Goal: Task Accomplishment & Management: Complete application form

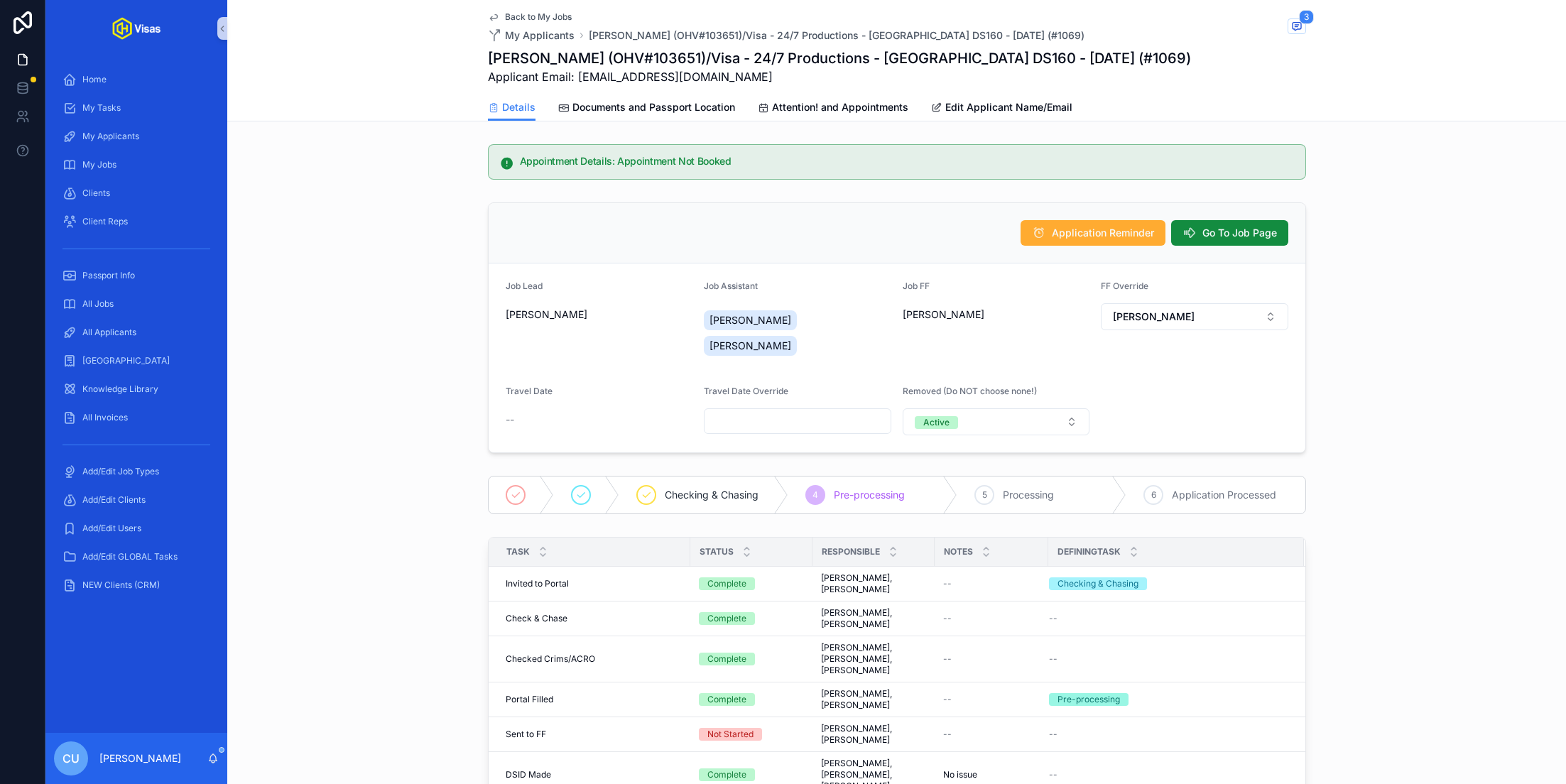
click at [130, 290] on div "All Jobs" at bounding box center [136, 303] width 182 height 28
click at [127, 294] on div "All Jobs" at bounding box center [136, 303] width 148 height 23
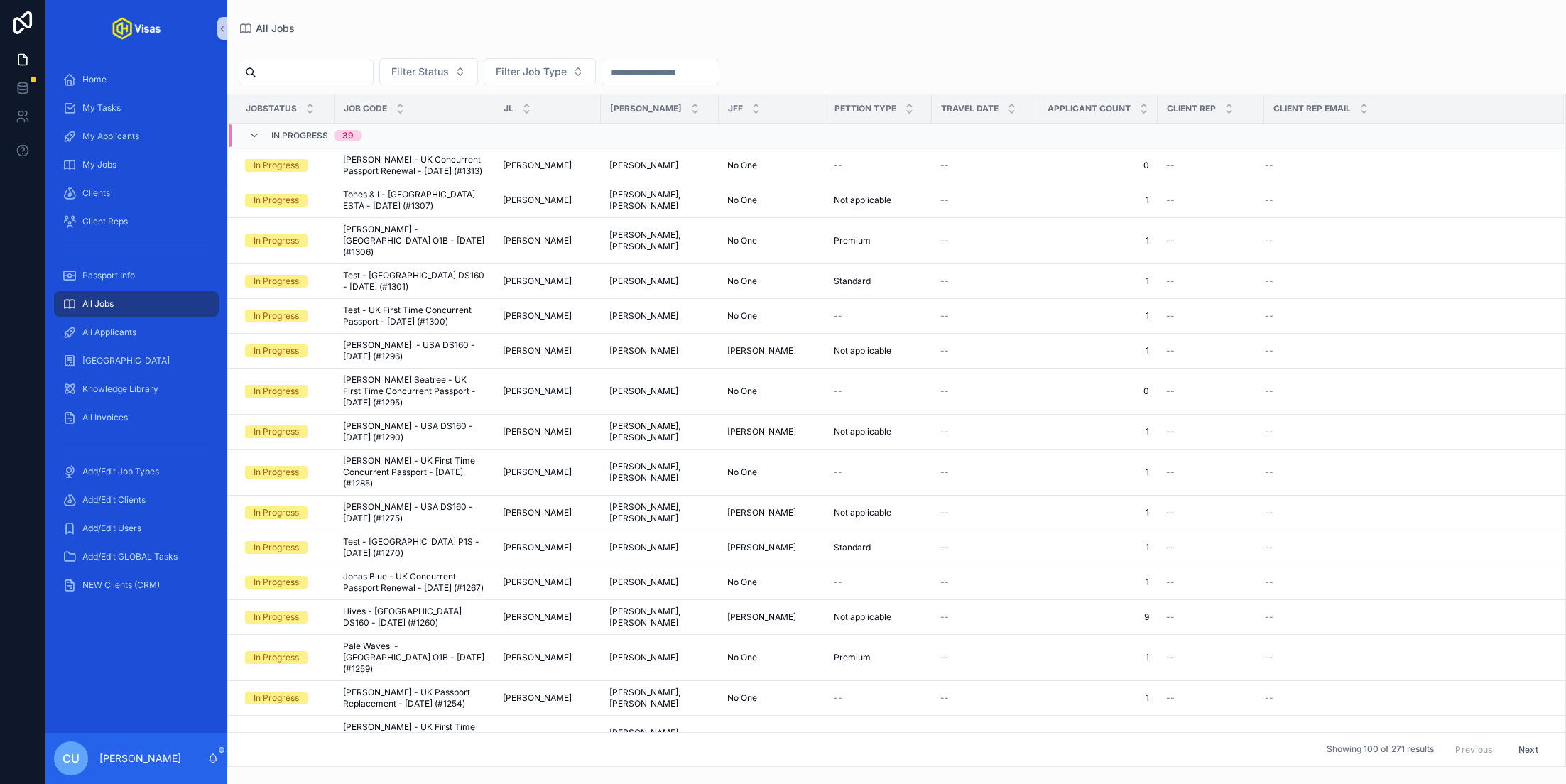
click at [311, 76] on input "scrollable content" at bounding box center [314, 73] width 117 height 20
type input "****"
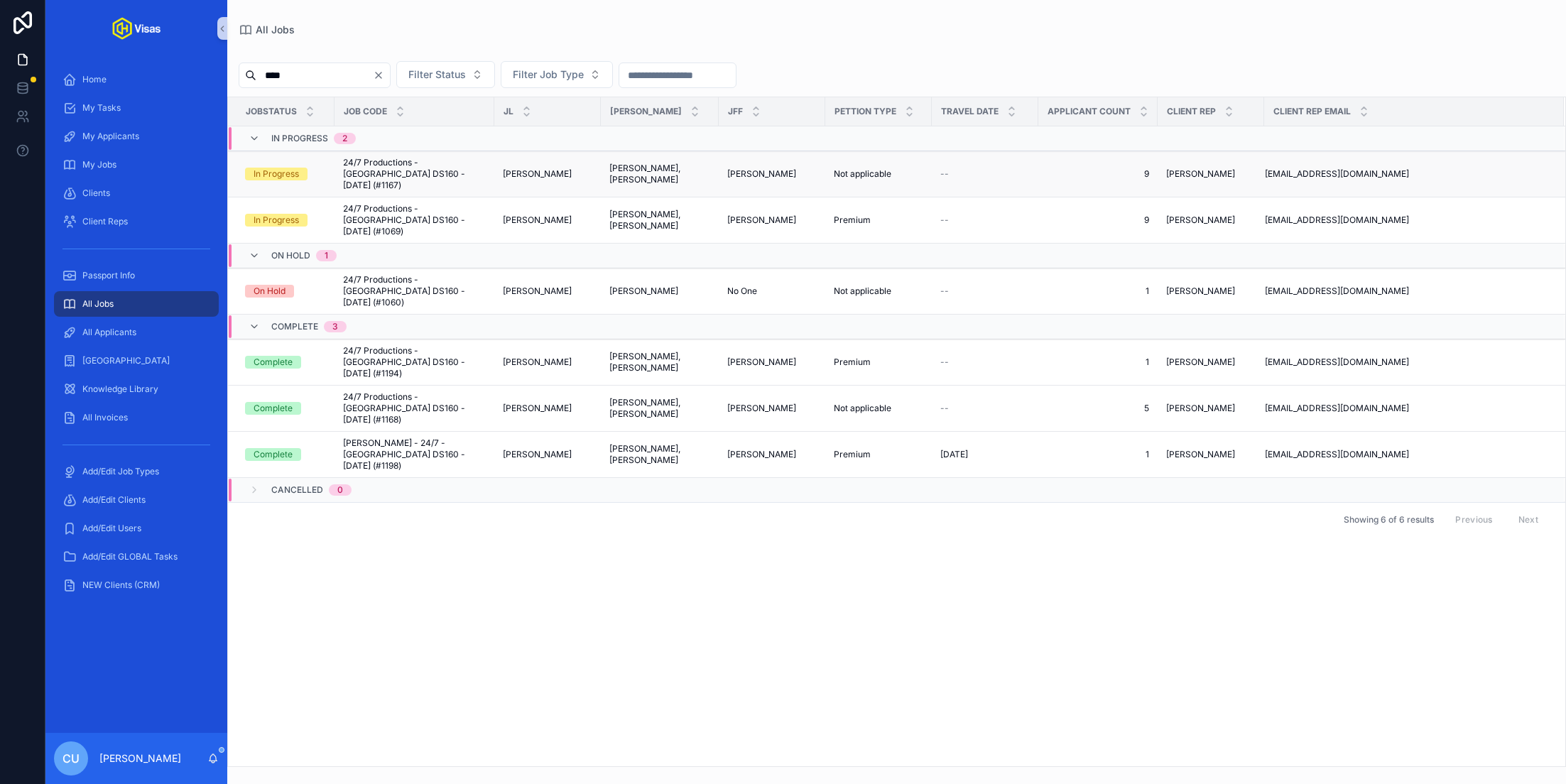
click at [440, 169] on span "24/7 Productions - [GEOGRAPHIC_DATA] DS160 - [DATE] (#1167)" at bounding box center [414, 174] width 143 height 34
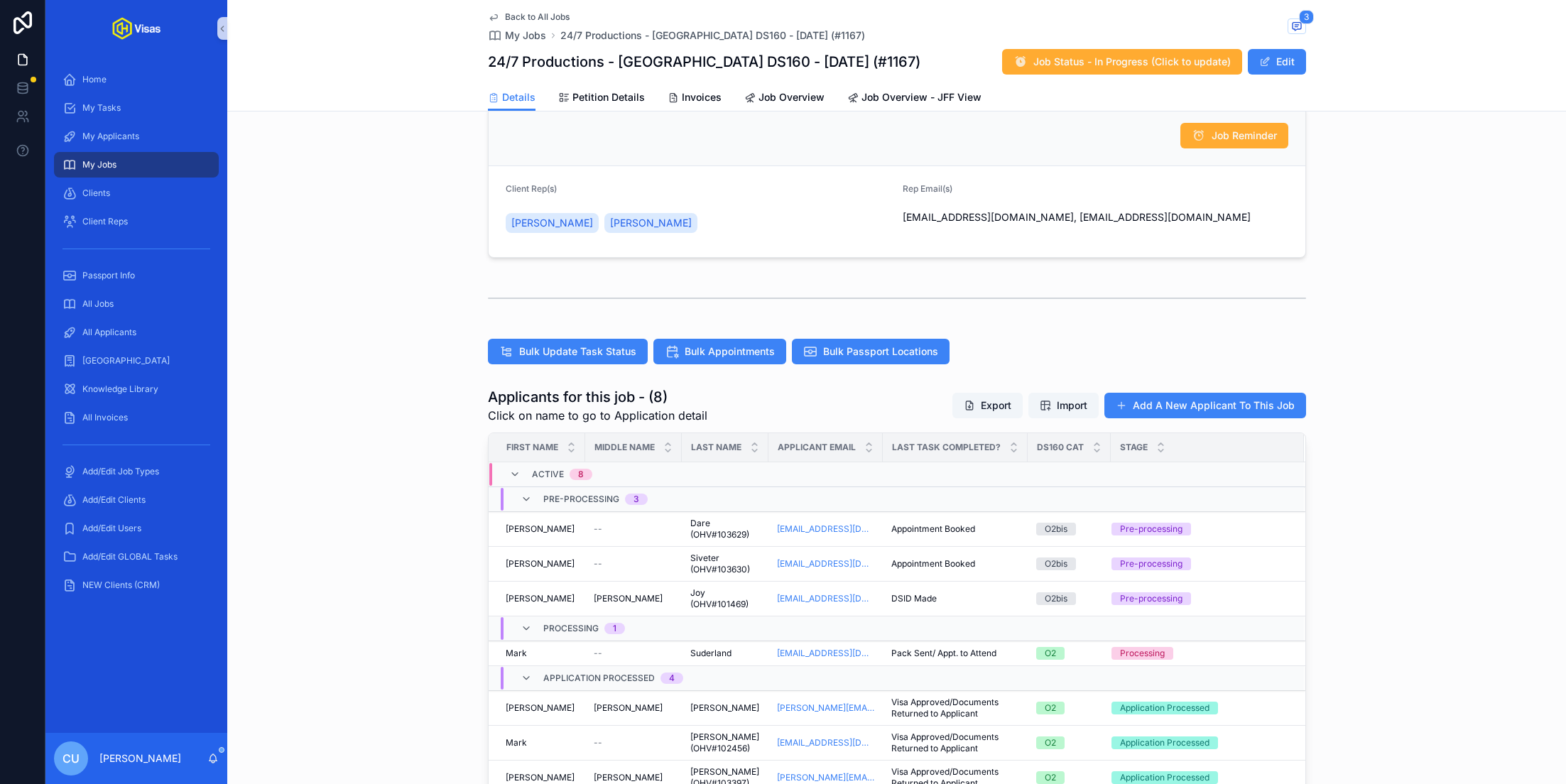
scroll to position [186, 0]
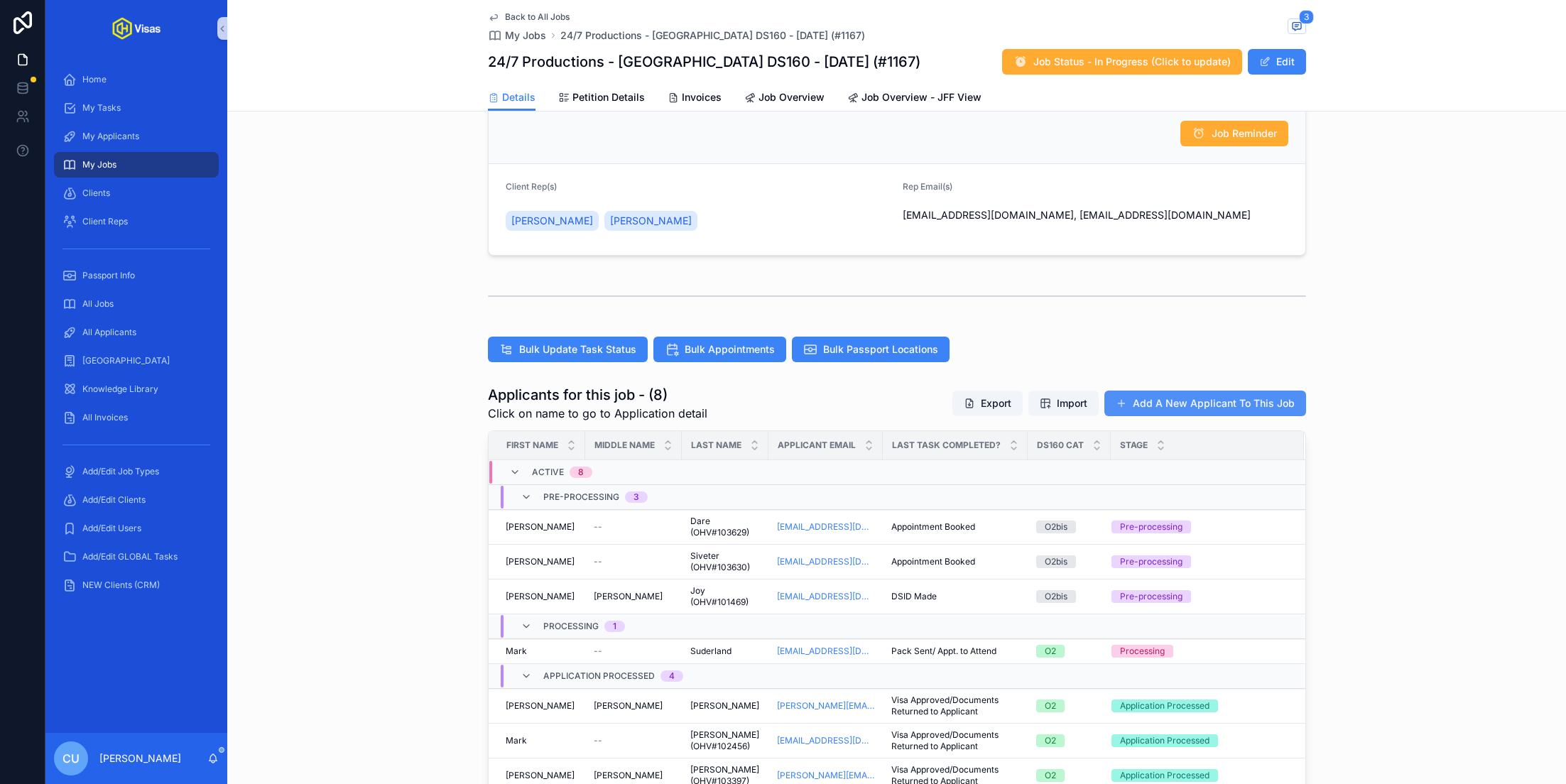
click at [1167, 406] on button "Add A New Applicant To This Job" at bounding box center [1205, 403] width 201 height 26
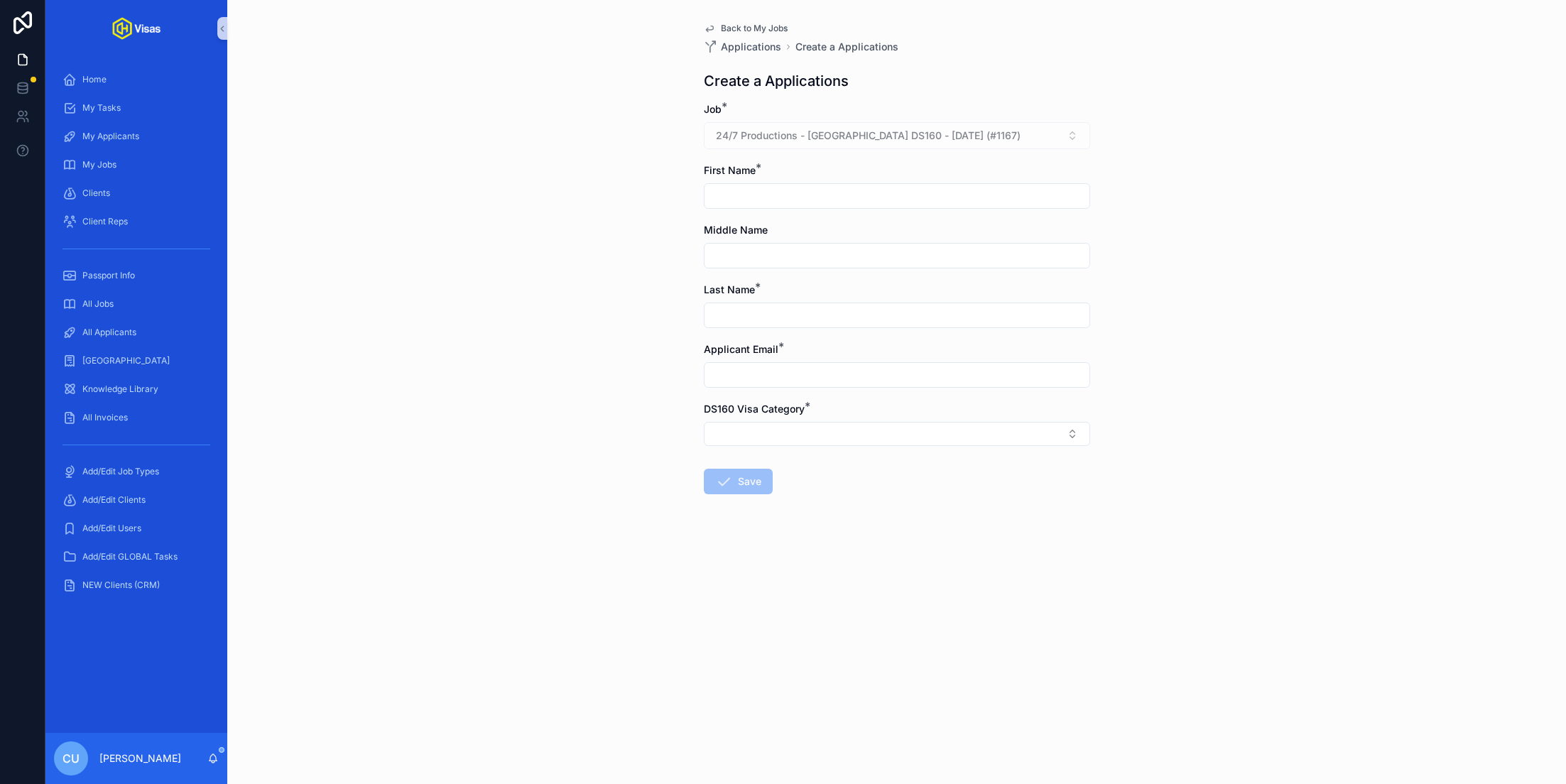
click at [793, 190] on input "scrollable content" at bounding box center [897, 196] width 385 height 20
click at [754, 370] on input "scrollable content" at bounding box center [897, 375] width 385 height 20
paste input "**********"
type input "**********"
click at [771, 195] on input "scrollable content" at bounding box center [897, 196] width 385 height 20
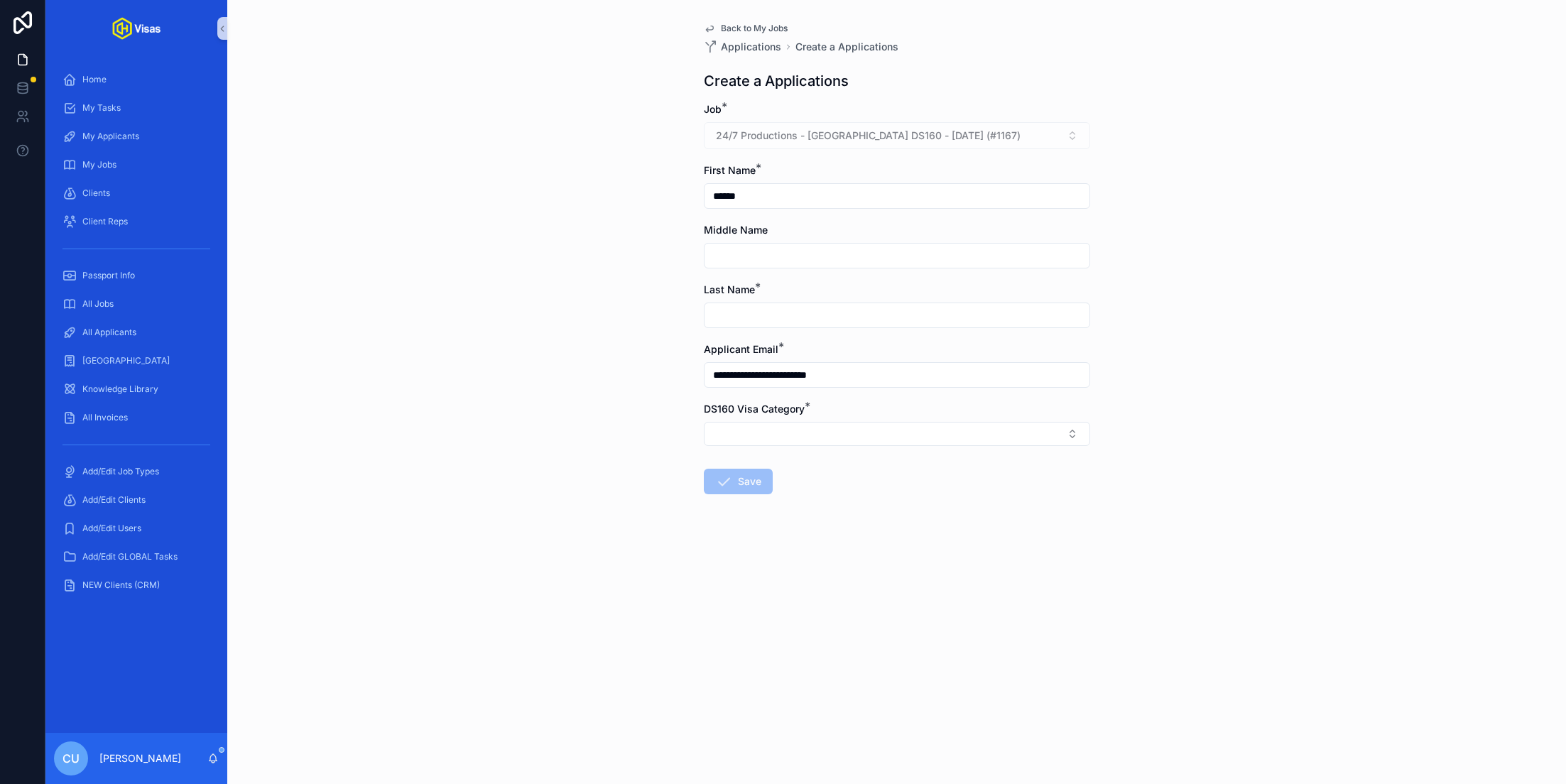
type input "******"
click at [763, 306] on input "scrollable content" at bounding box center [897, 315] width 385 height 20
type input "*******"
click at [871, 433] on button "Select Button" at bounding box center [897, 434] width 386 height 24
click at [830, 505] on div "O2" at bounding box center [897, 509] width 380 height 21
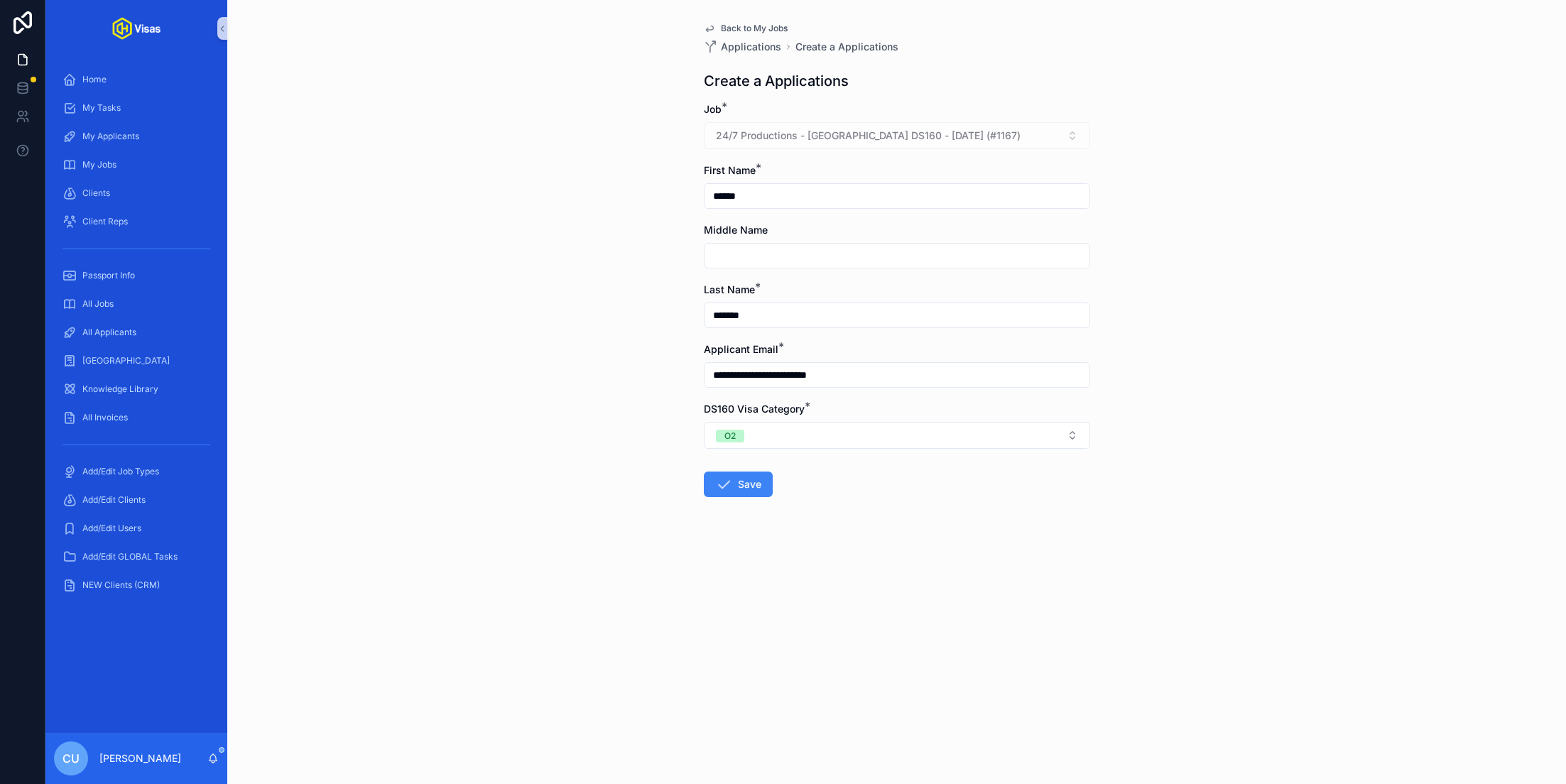
click at [747, 256] on input "scrollable content" at bounding box center [897, 256] width 385 height 20
type input "*******"
click at [662, 455] on div "**********" at bounding box center [897, 392] width 1339 height 784
click at [760, 489] on button "Save" at bounding box center [738, 484] width 69 height 26
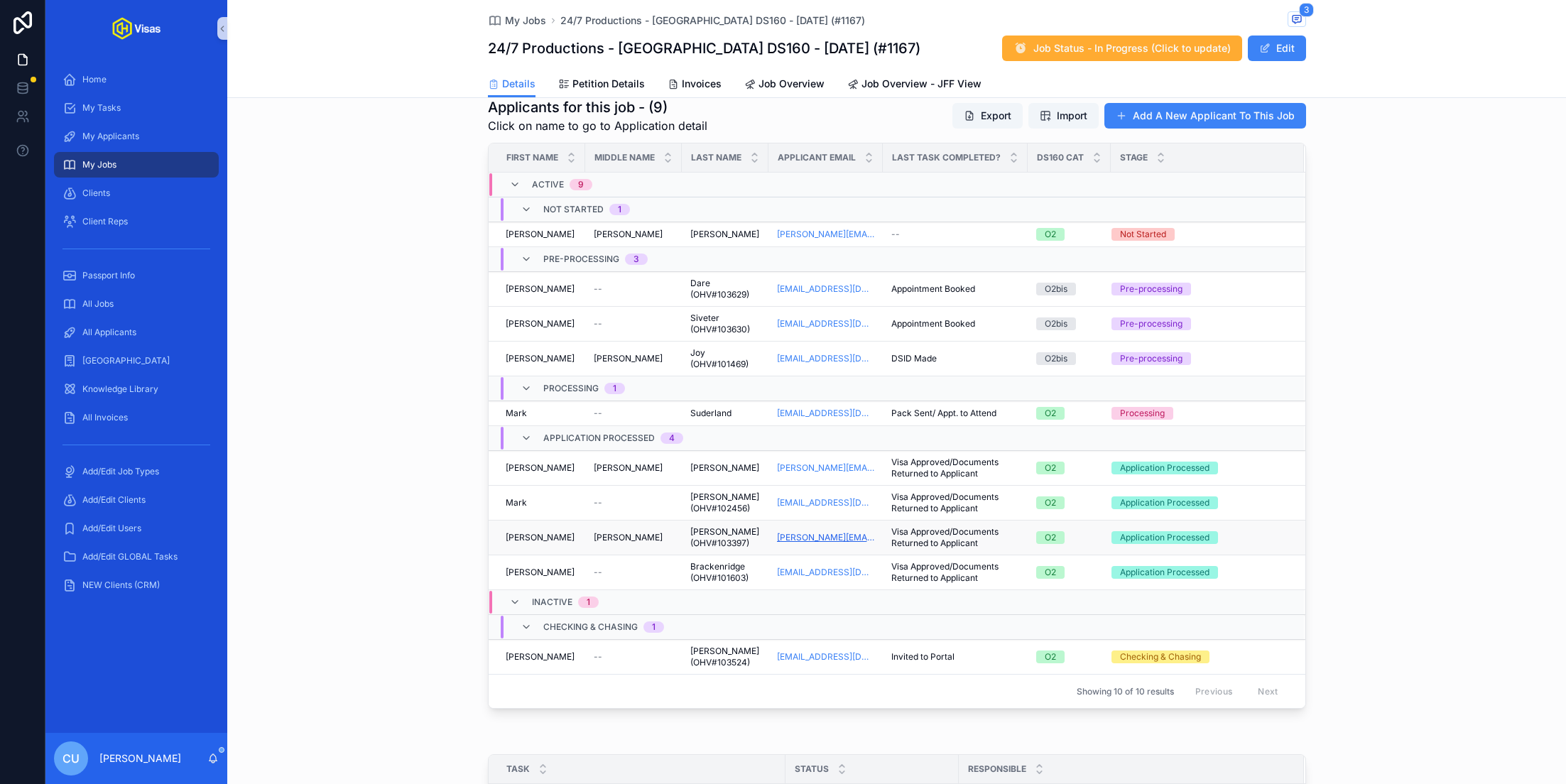
scroll to position [456, 0]
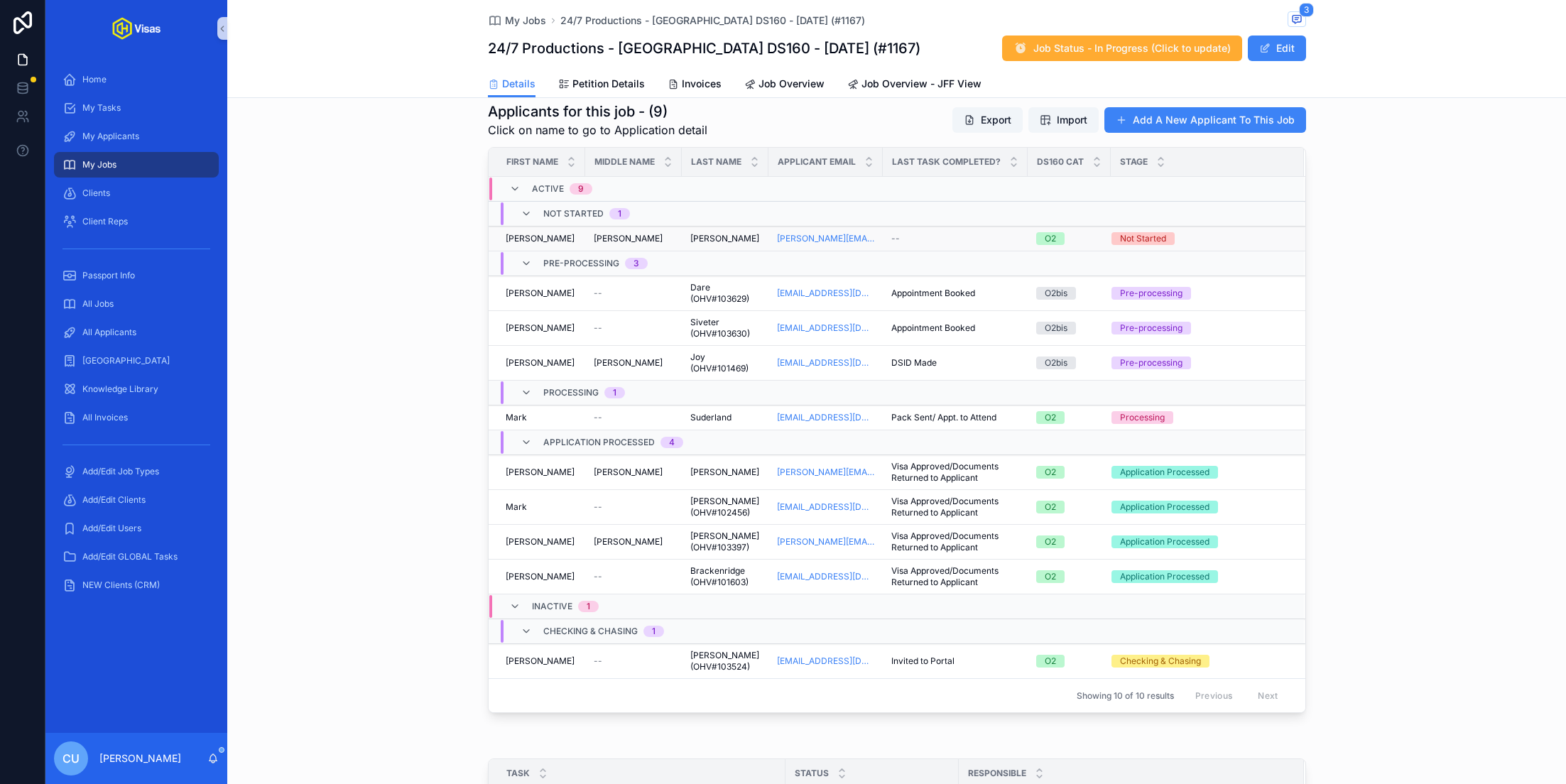
click at [554, 235] on div "[PERSON_NAME]" at bounding box center [541, 238] width 71 height 11
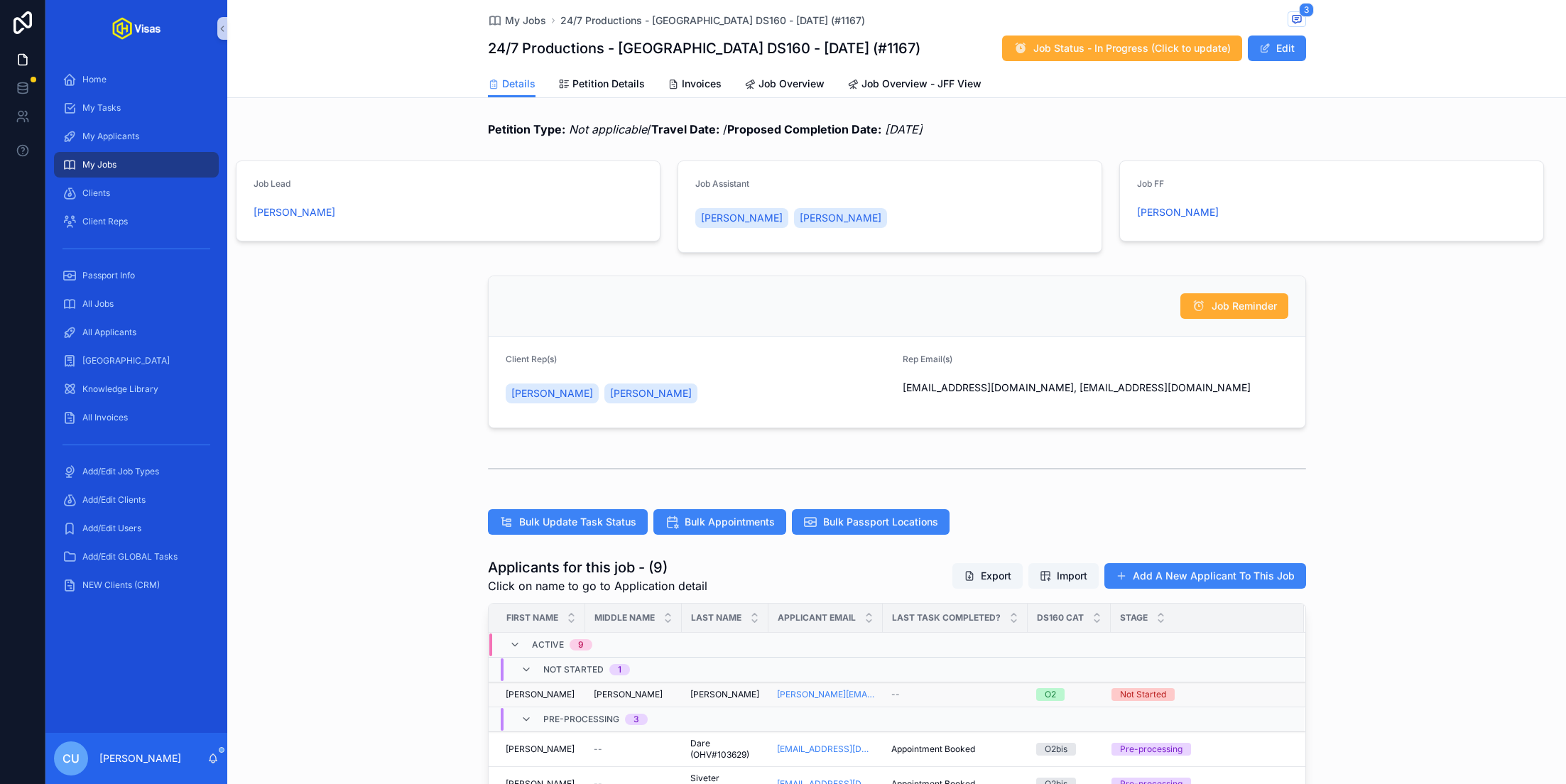
click at [646, 690] on div "[PERSON_NAME] [PERSON_NAME]" at bounding box center [634, 694] width 80 height 11
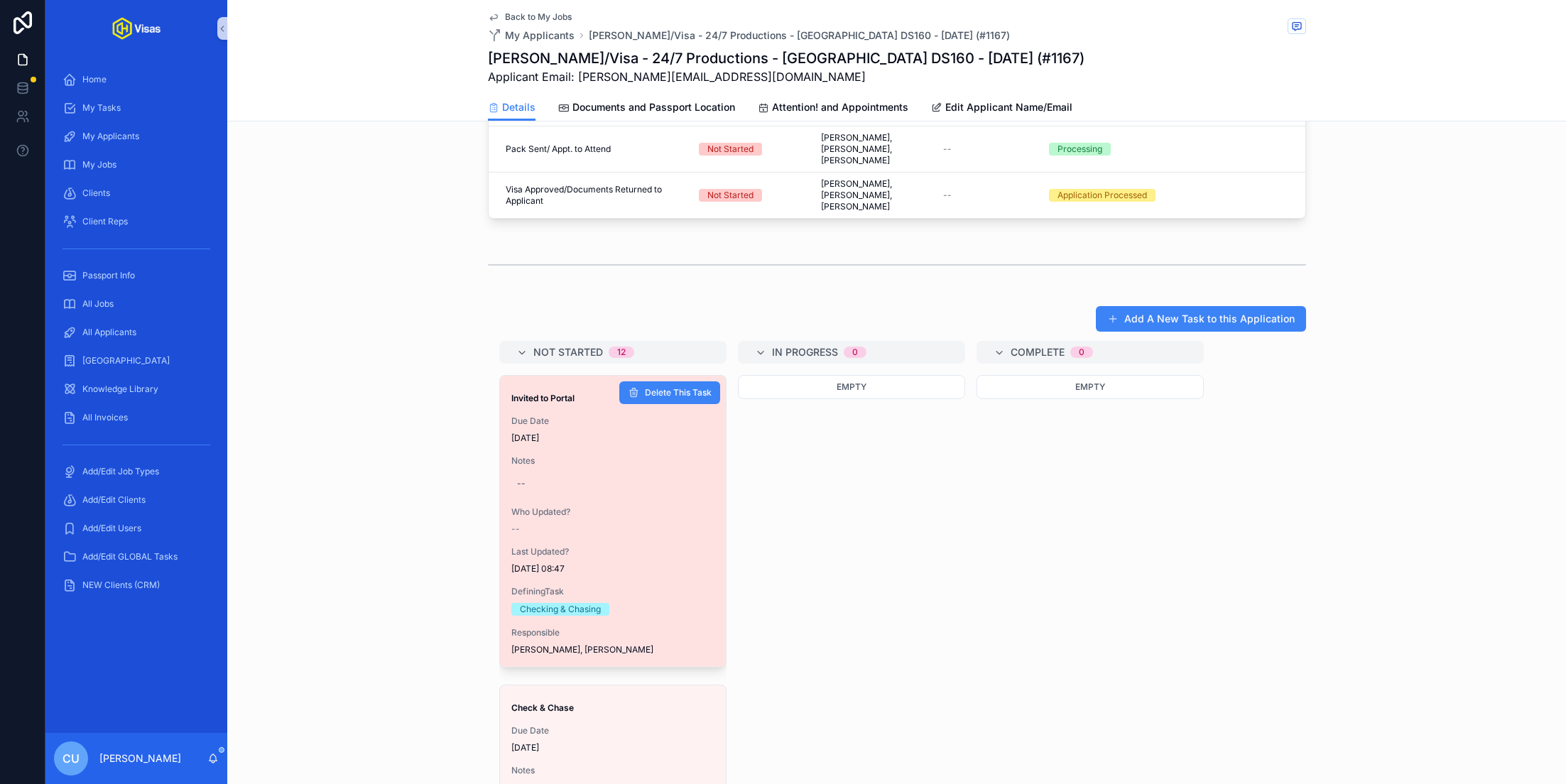
scroll to position [903, 0]
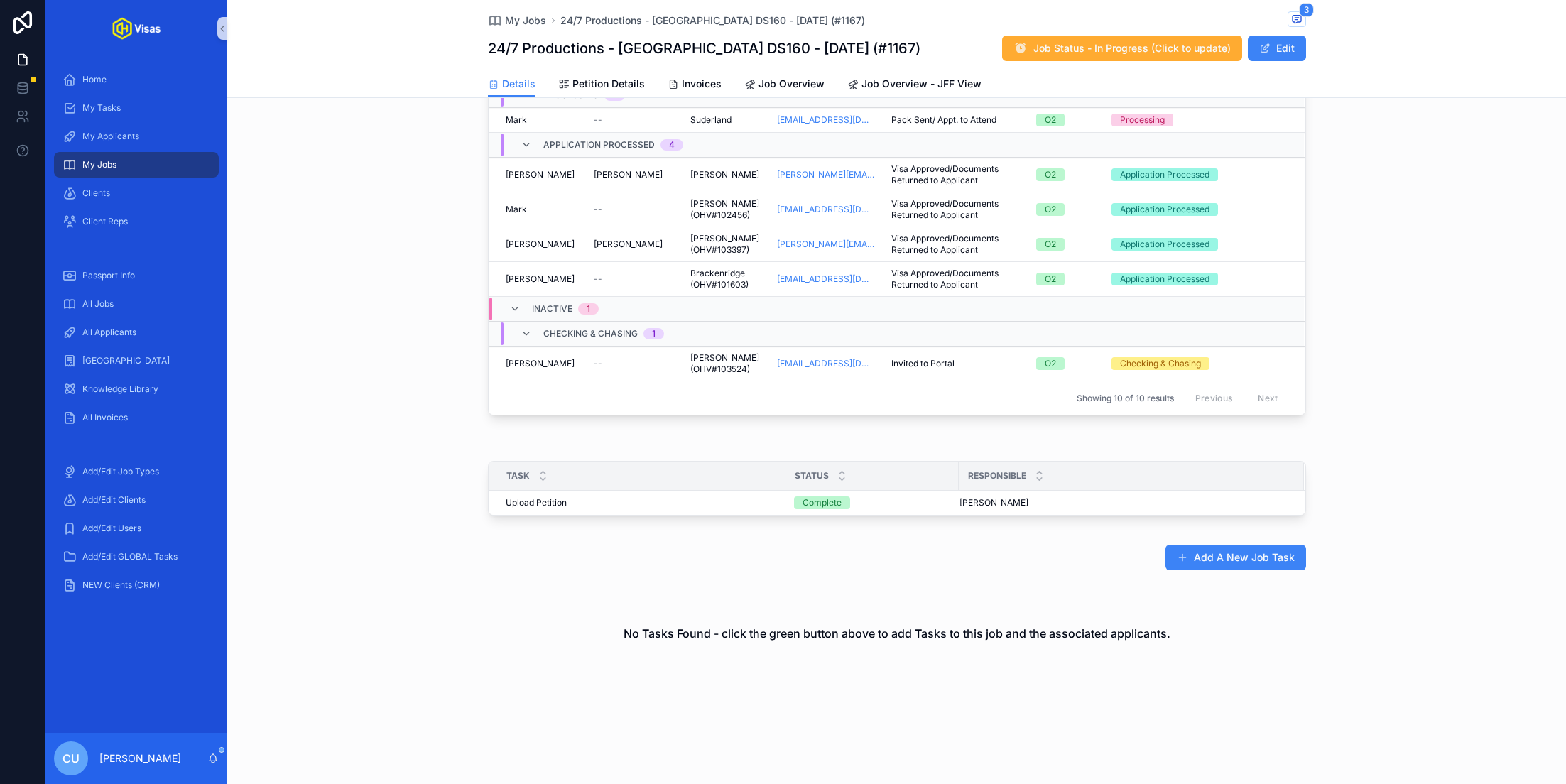
scroll to position [746, 0]
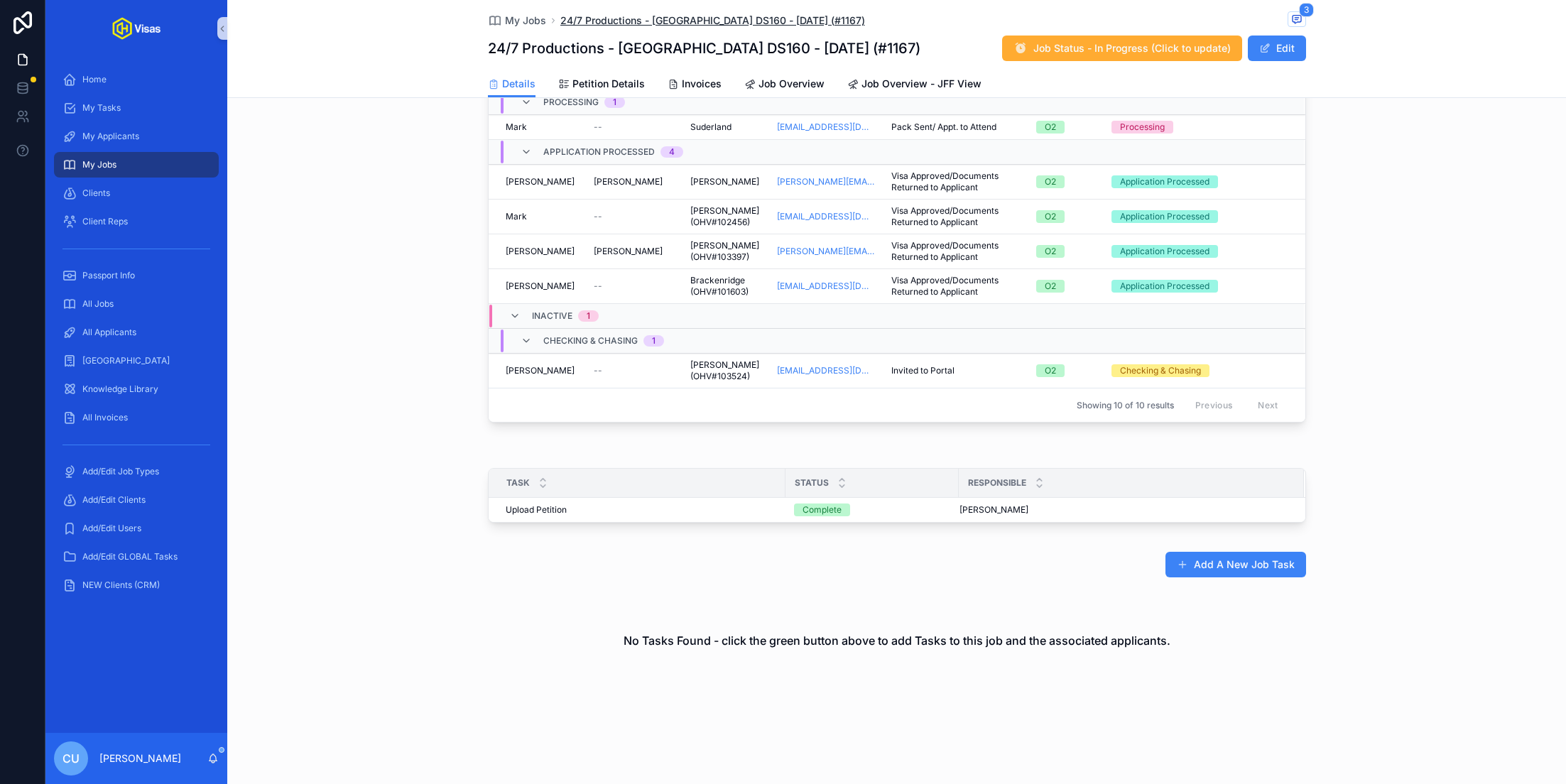
drag, startPoint x: 584, startPoint y: 492, endPoint x: 698, endPoint y: 26, distance: 479.7
click at [150, 320] on link "All Applicants" at bounding box center [136, 333] width 165 height 26
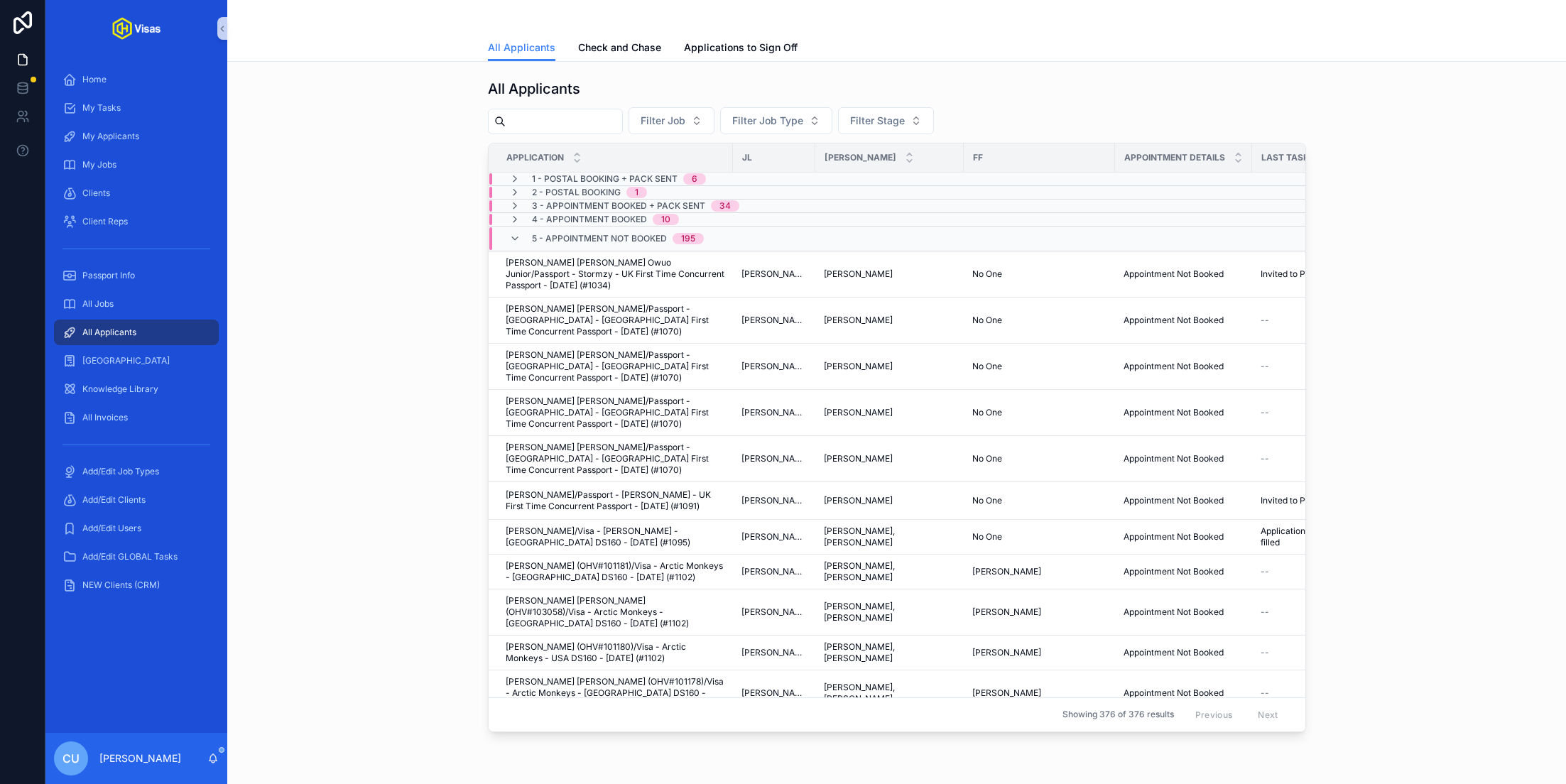
click at [577, 120] on input "scrollable content" at bounding box center [564, 121] width 117 height 20
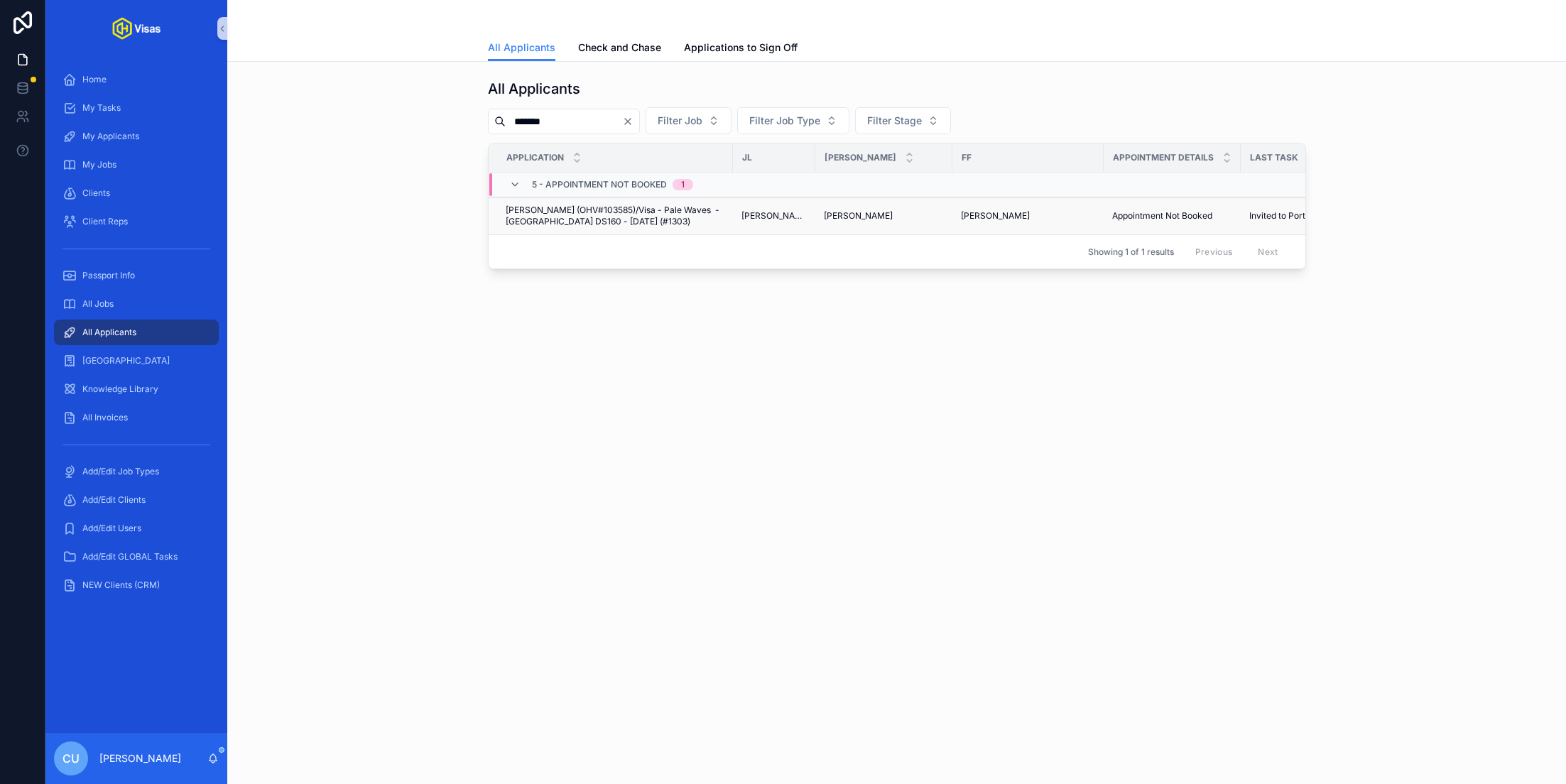
type input "*******"
click at [602, 214] on span "[PERSON_NAME] (OHV#103585)/Visa - Pale Waves - [GEOGRAPHIC_DATA] DS160 - [DATE]…" at bounding box center [615, 215] width 219 height 23
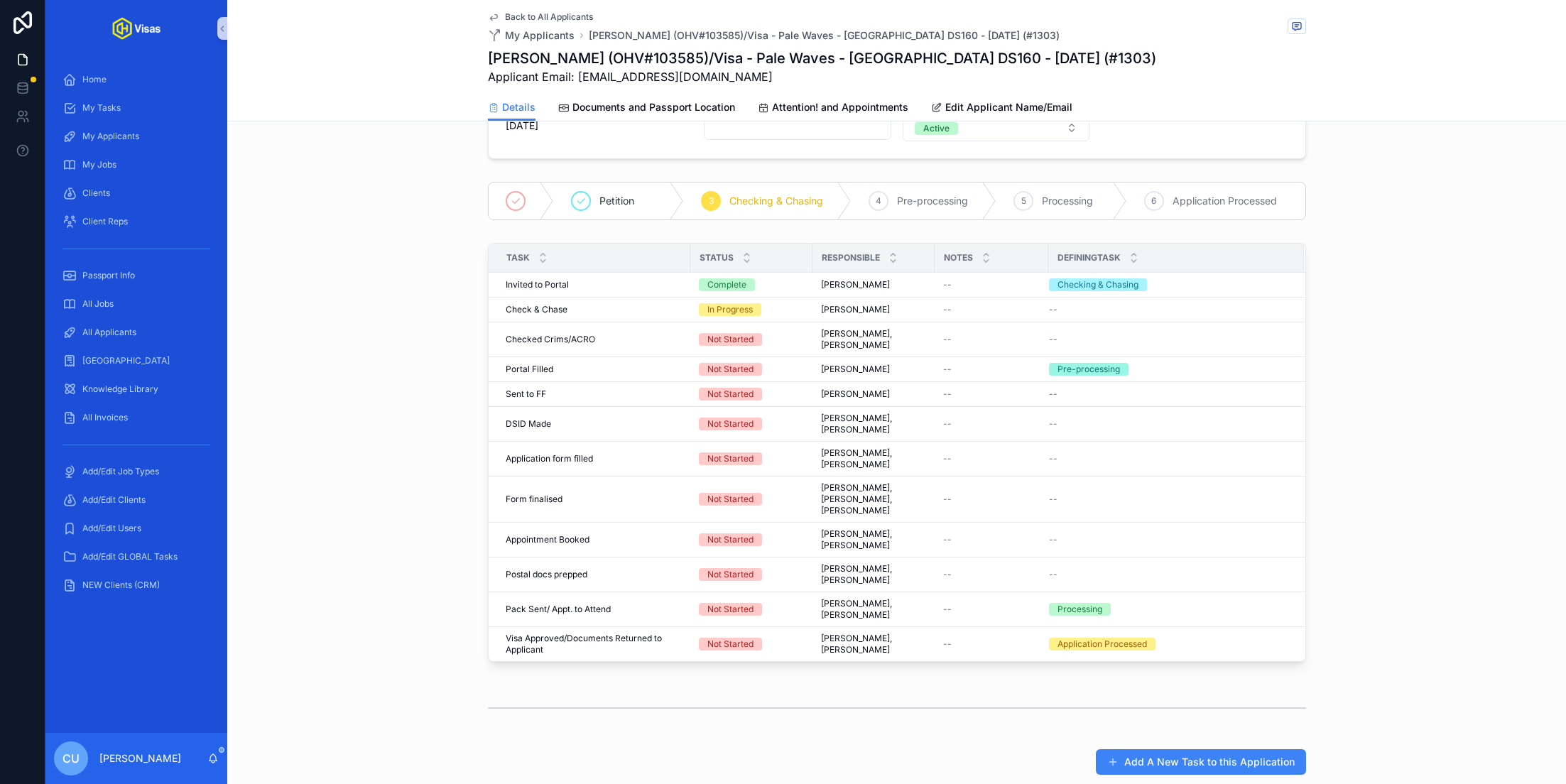
scroll to position [321, 0]
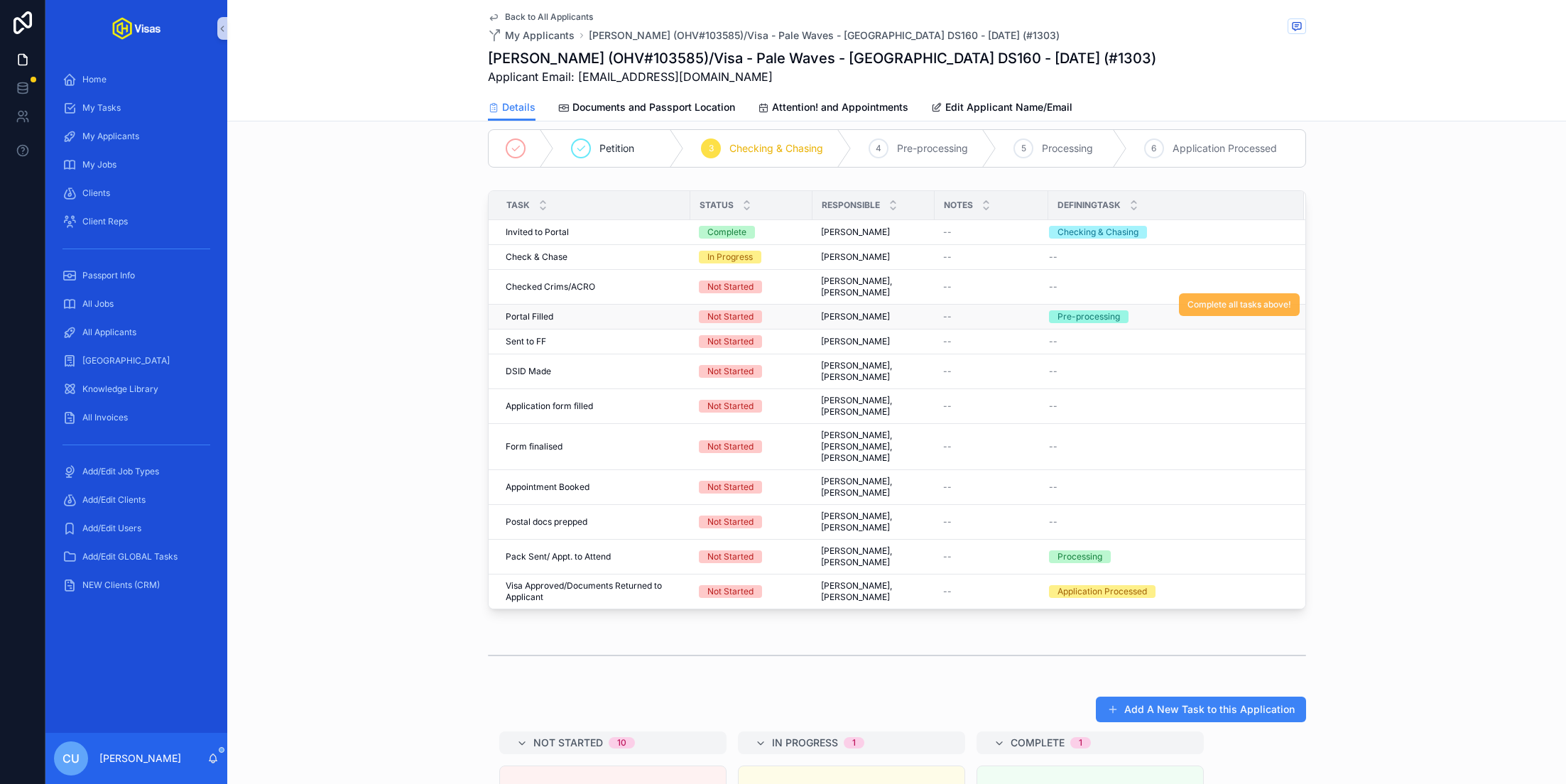
click at [1219, 301] on span "Complete all tasks above!" at bounding box center [1240, 304] width 104 height 11
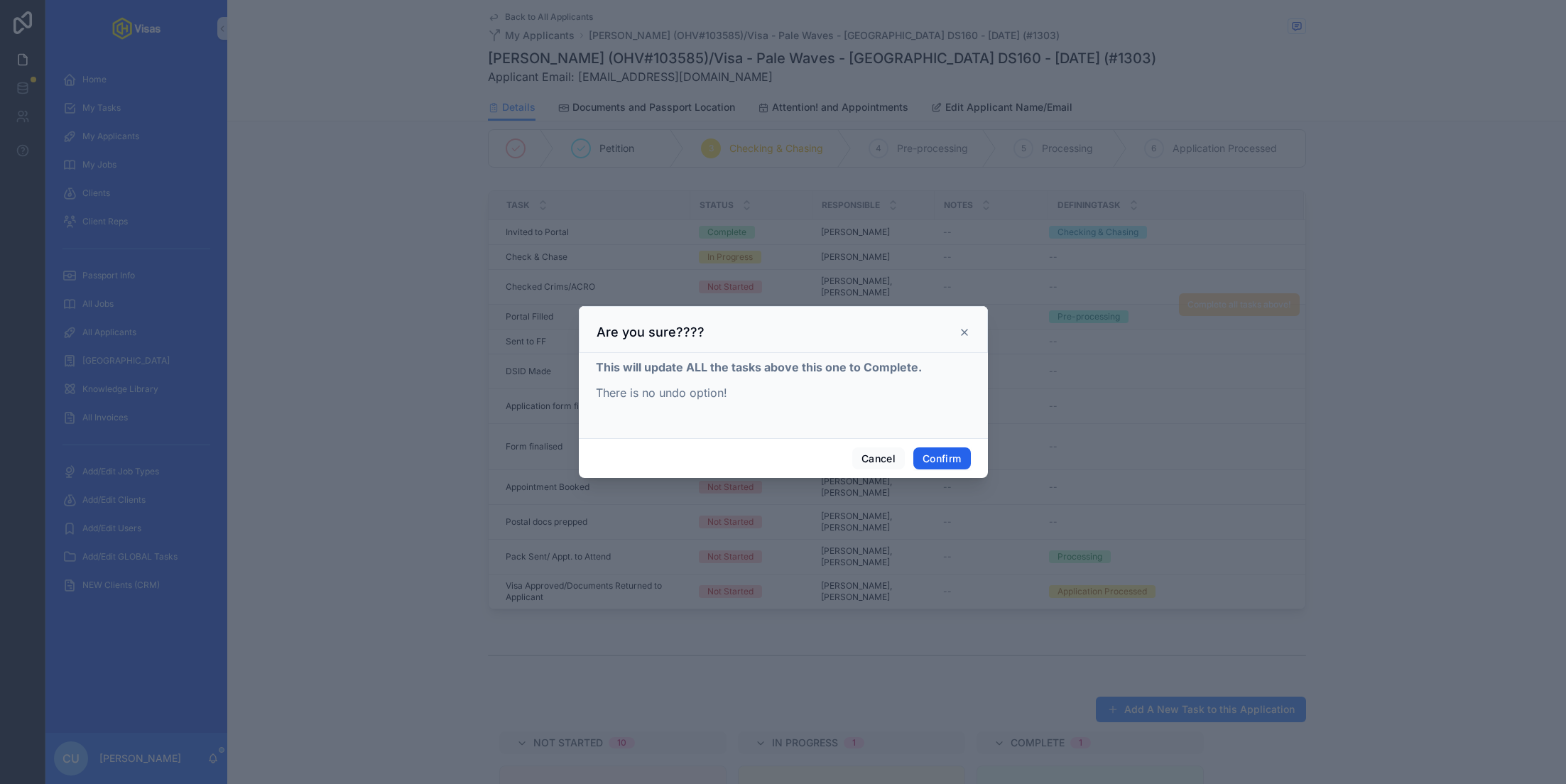
click at [948, 461] on button "Confirm" at bounding box center [943, 459] width 57 height 23
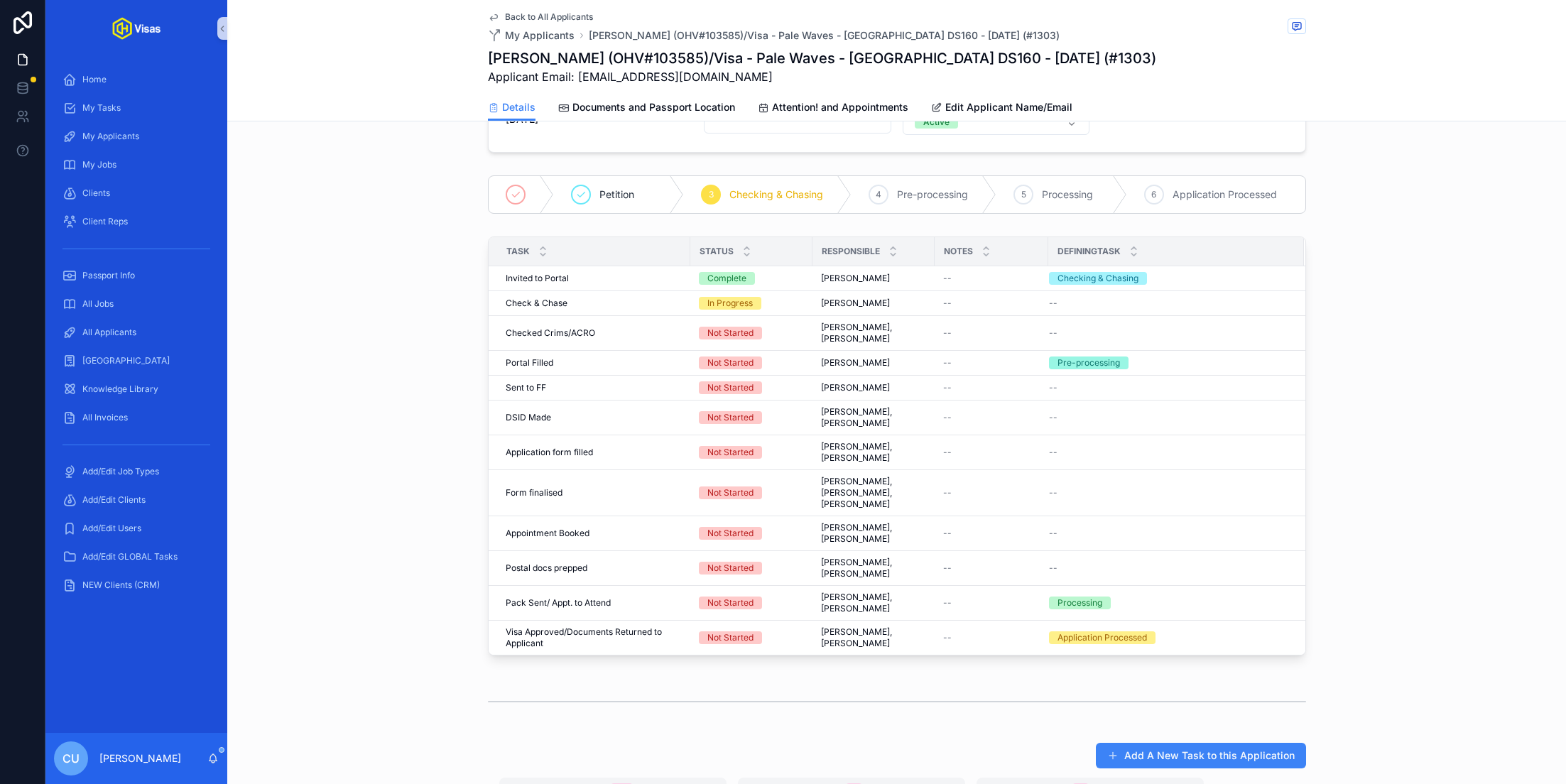
scroll to position [0, 0]
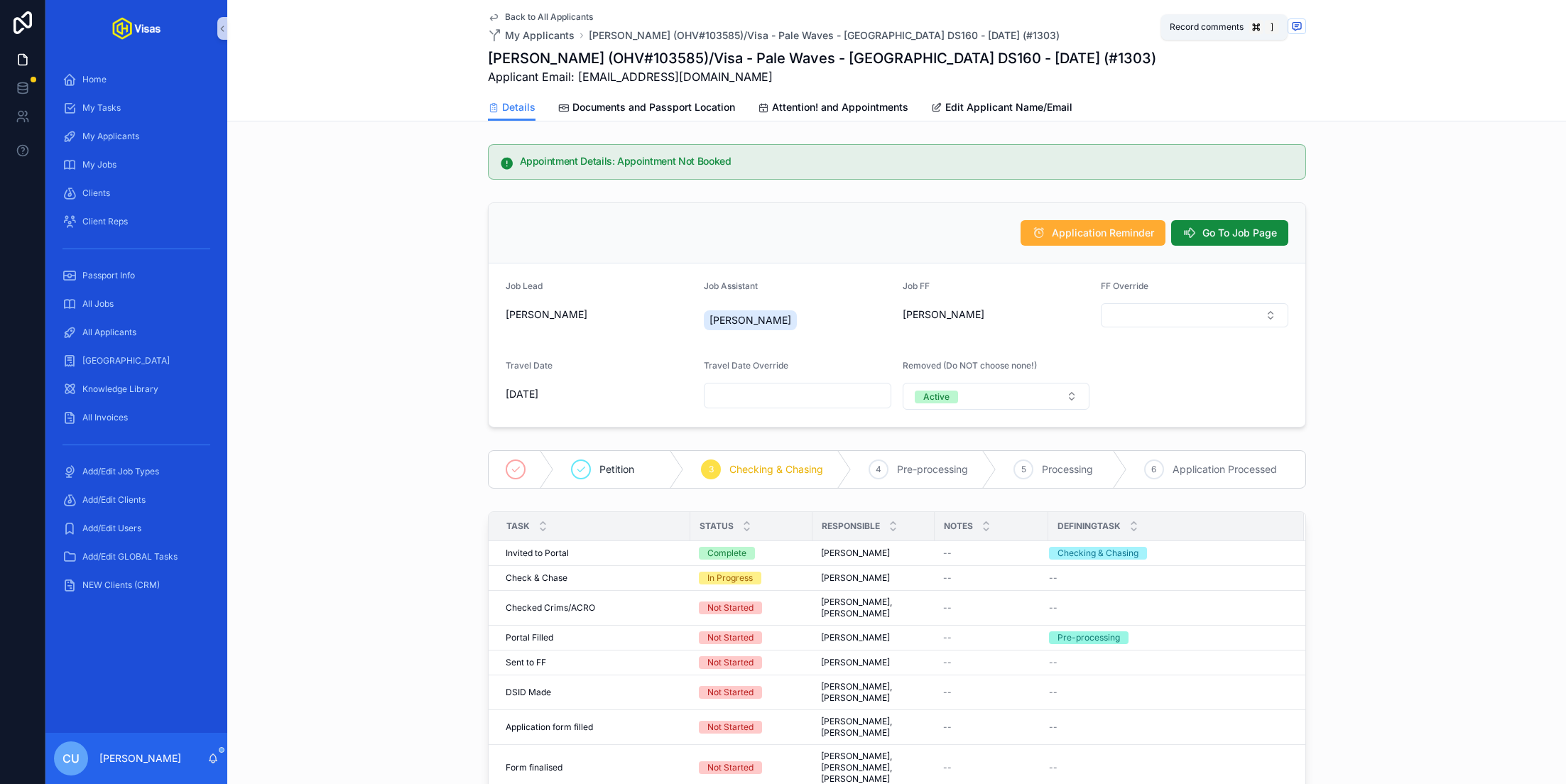
click at [1304, 27] on span "scrollable content" at bounding box center [1297, 26] width 18 height 16
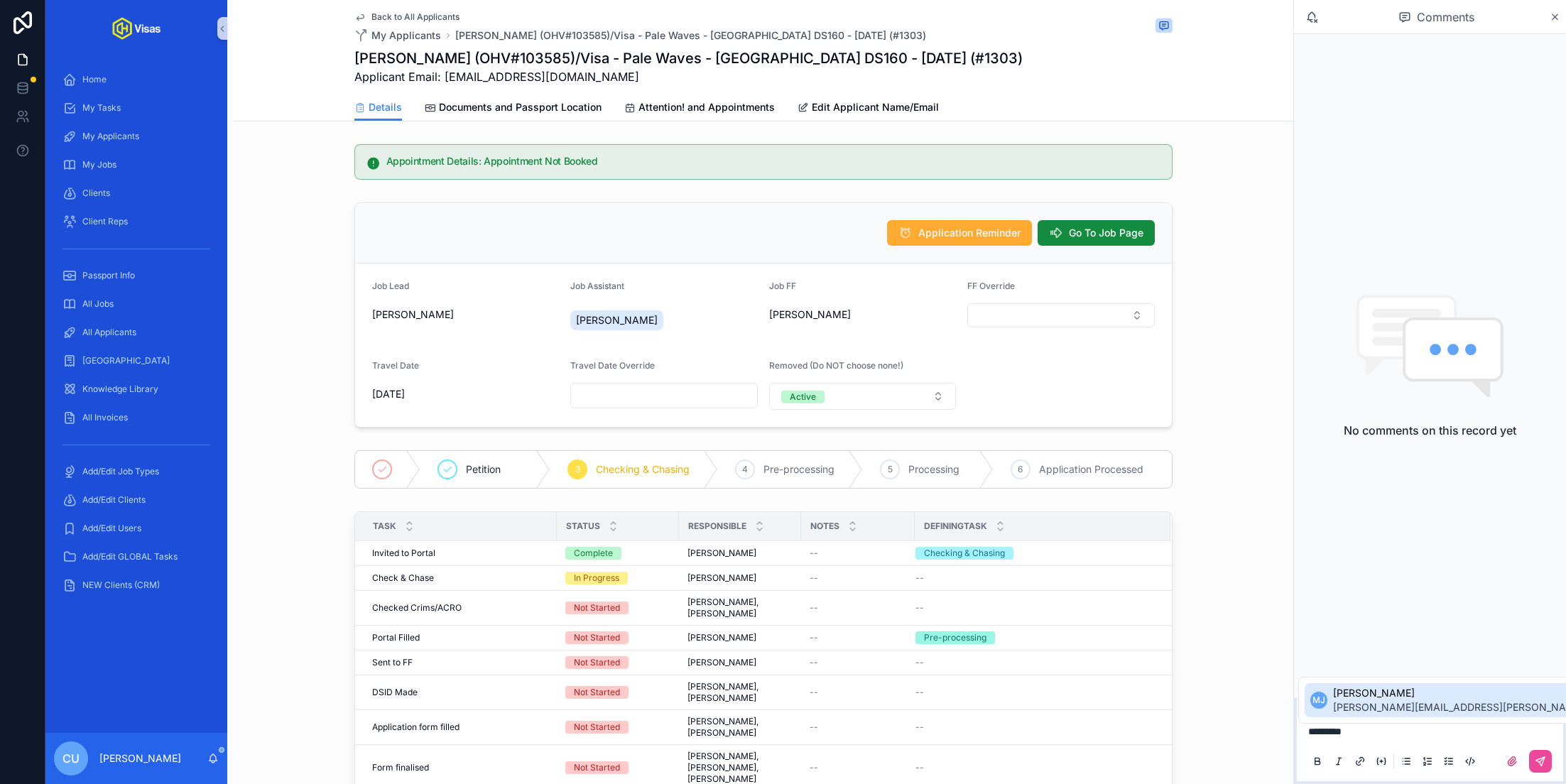
click at [1384, 687] on span "[PERSON_NAME]" at bounding box center [1501, 692] width 335 height 14
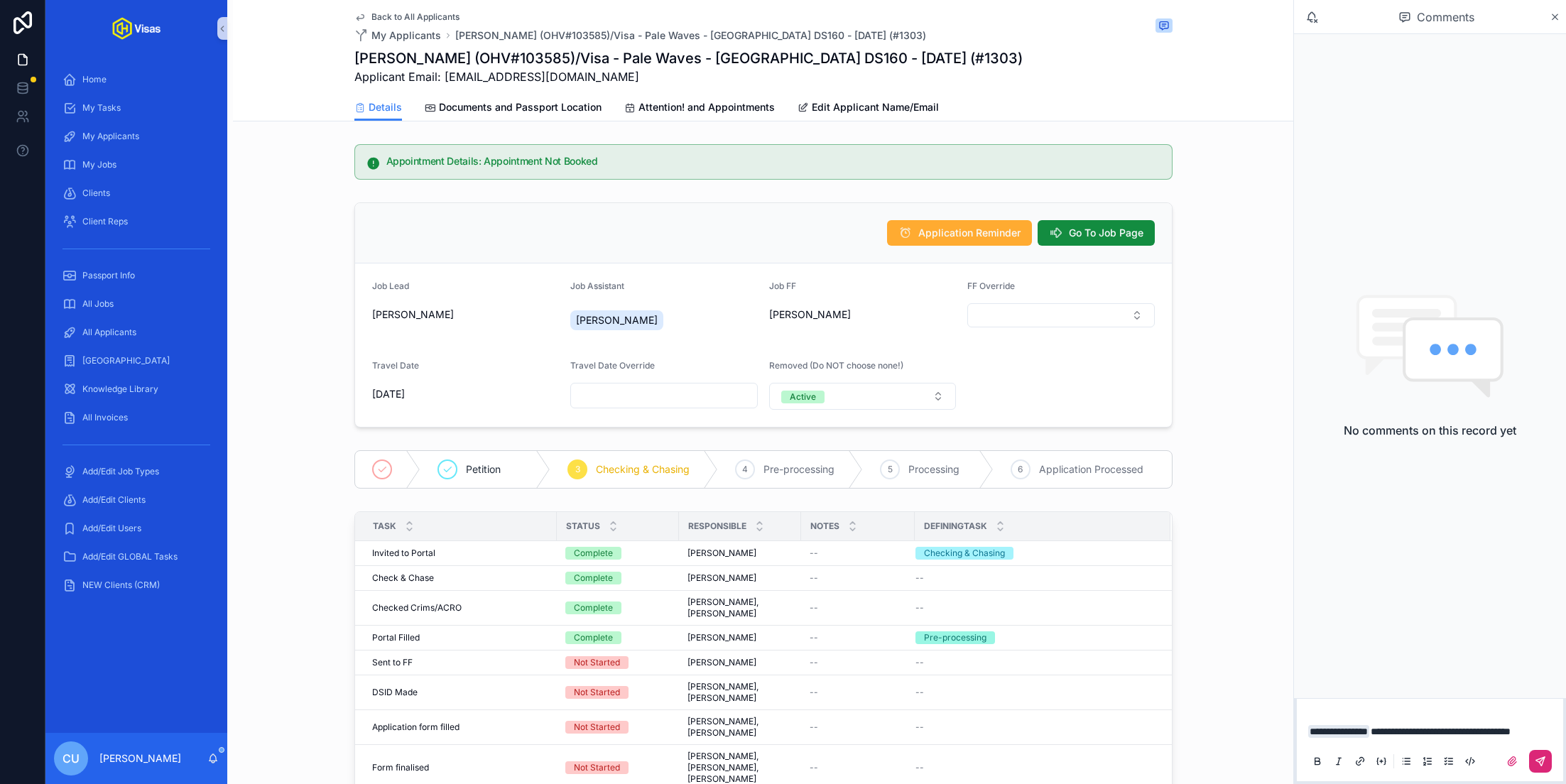
click at [1540, 759] on icon "scrollable content" at bounding box center [1540, 761] width 8 height 8
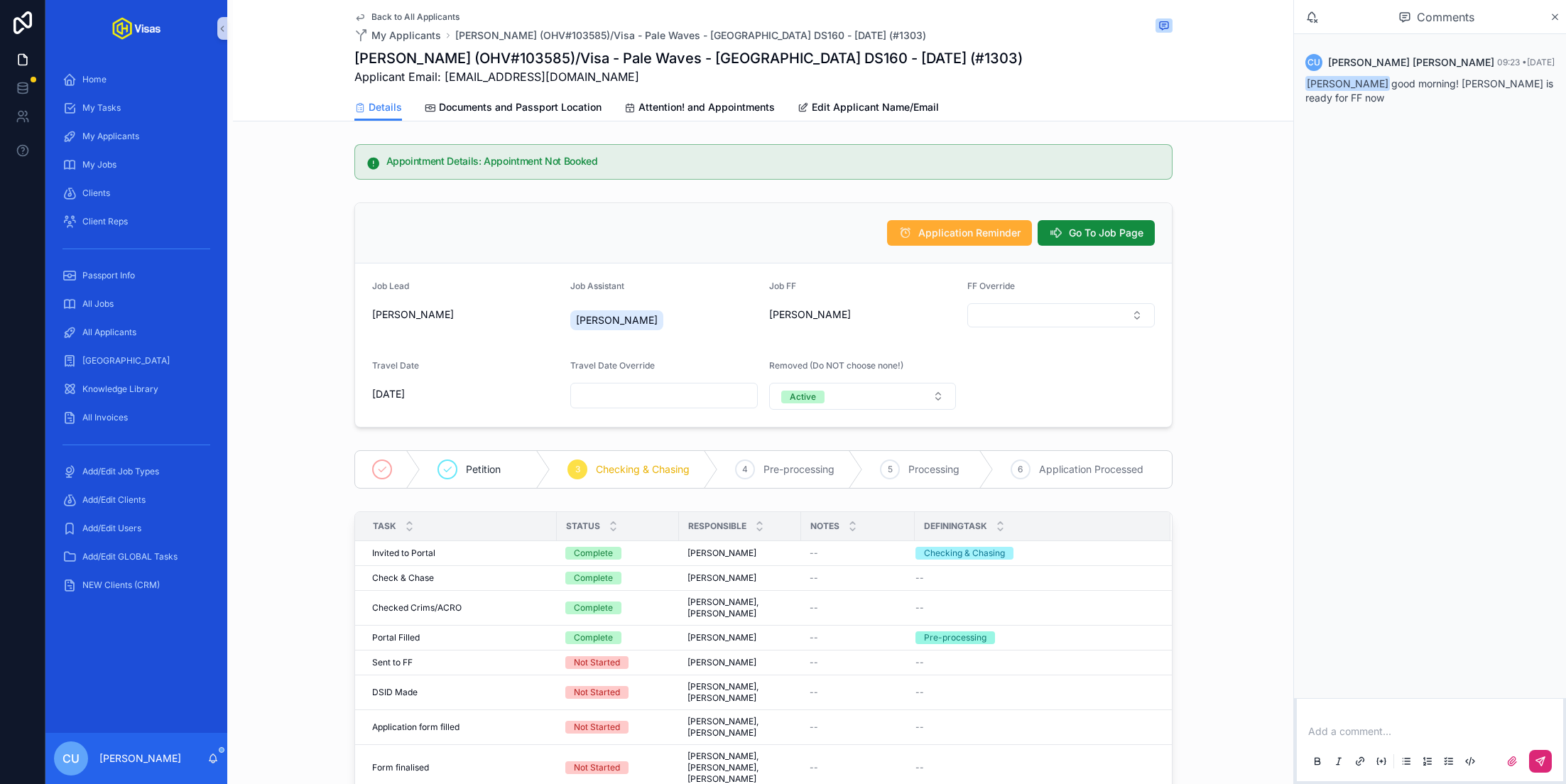
click at [1559, 25] on div "Comments" at bounding box center [1431, 17] width 272 height 34
click at [1557, 18] on icon "scrollable content" at bounding box center [1556, 17] width 6 height 6
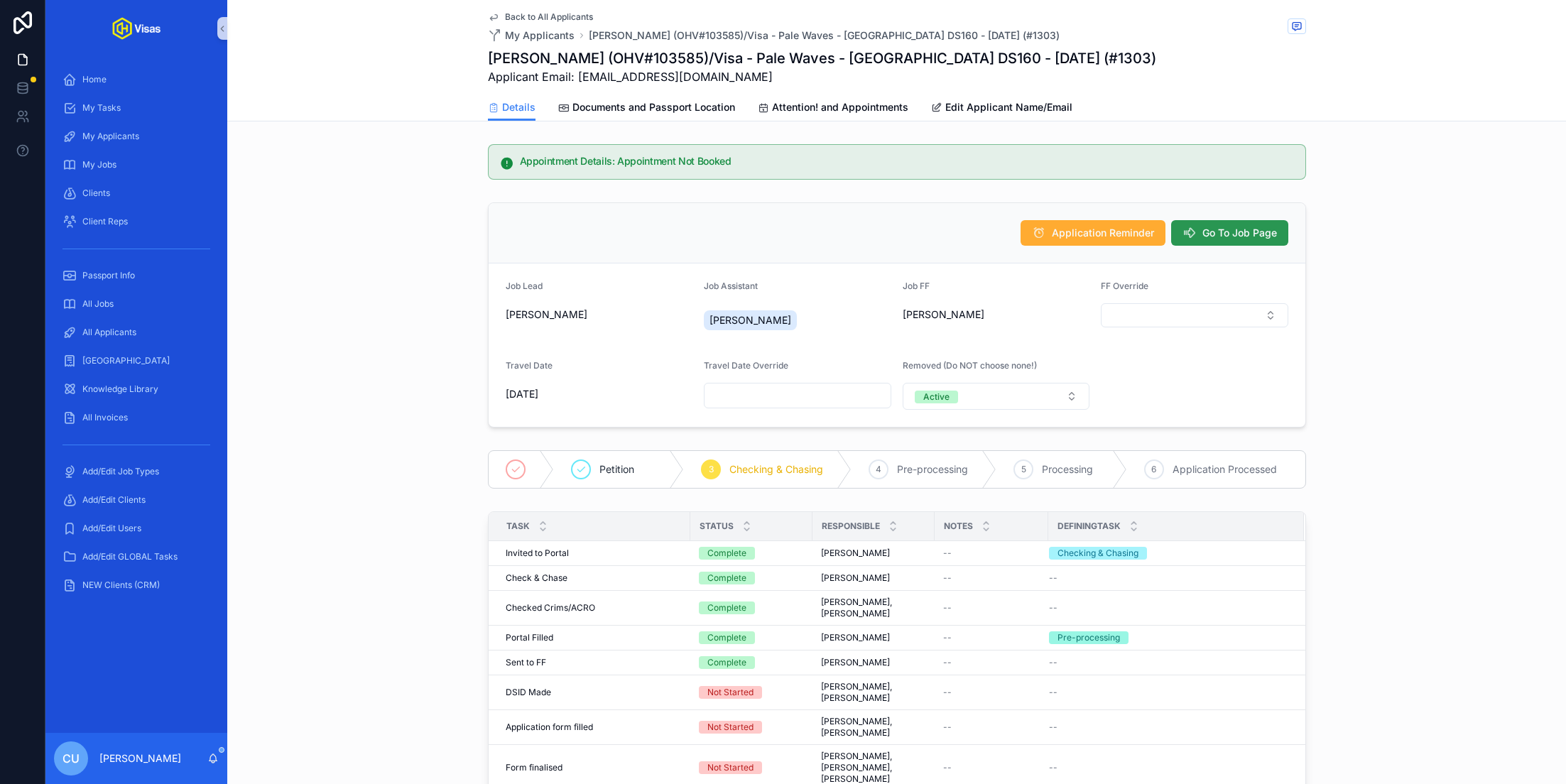
click at [1232, 226] on span "Go To Job Page" at bounding box center [1240, 233] width 74 height 14
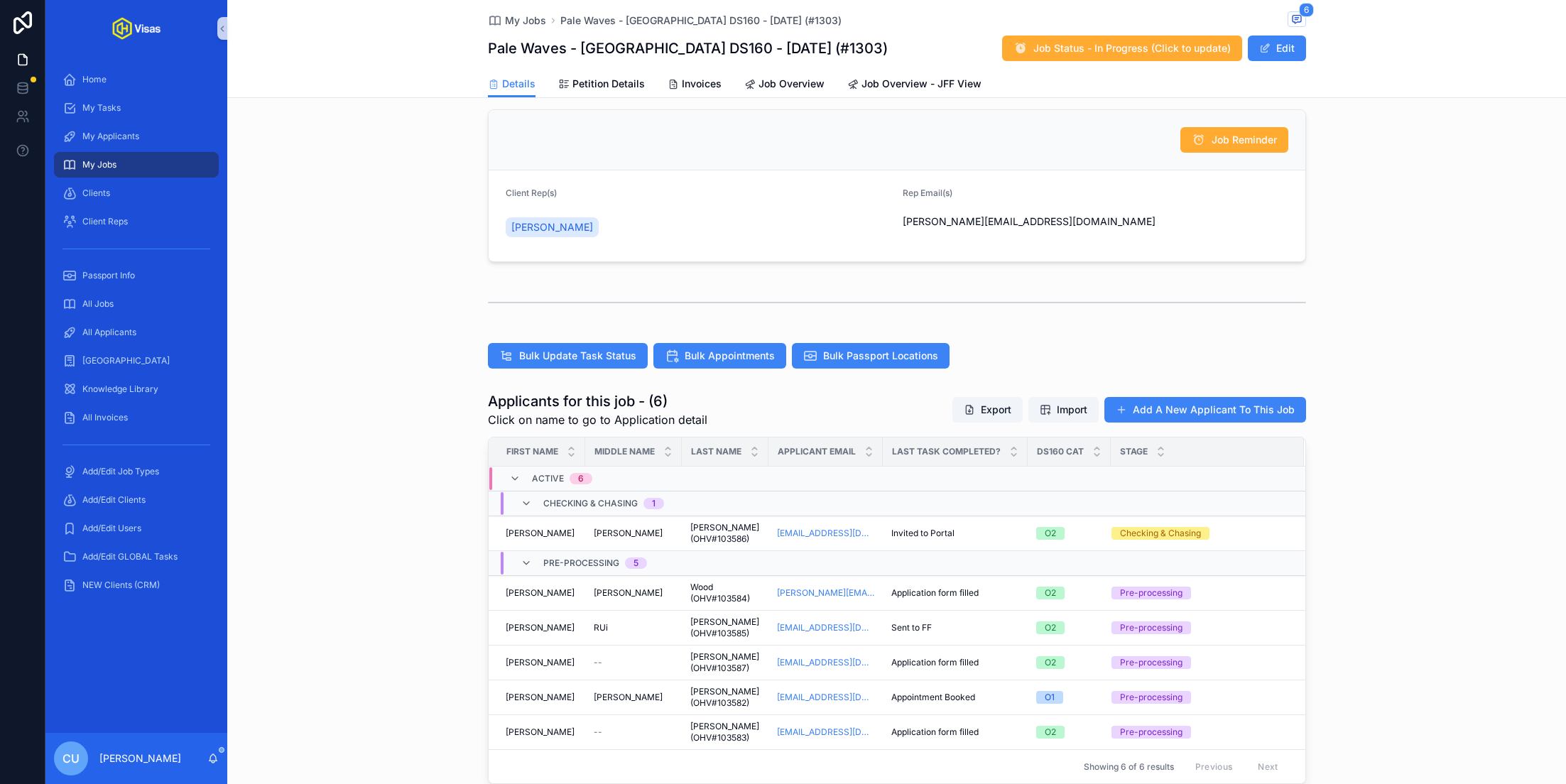
scroll to position [223, 0]
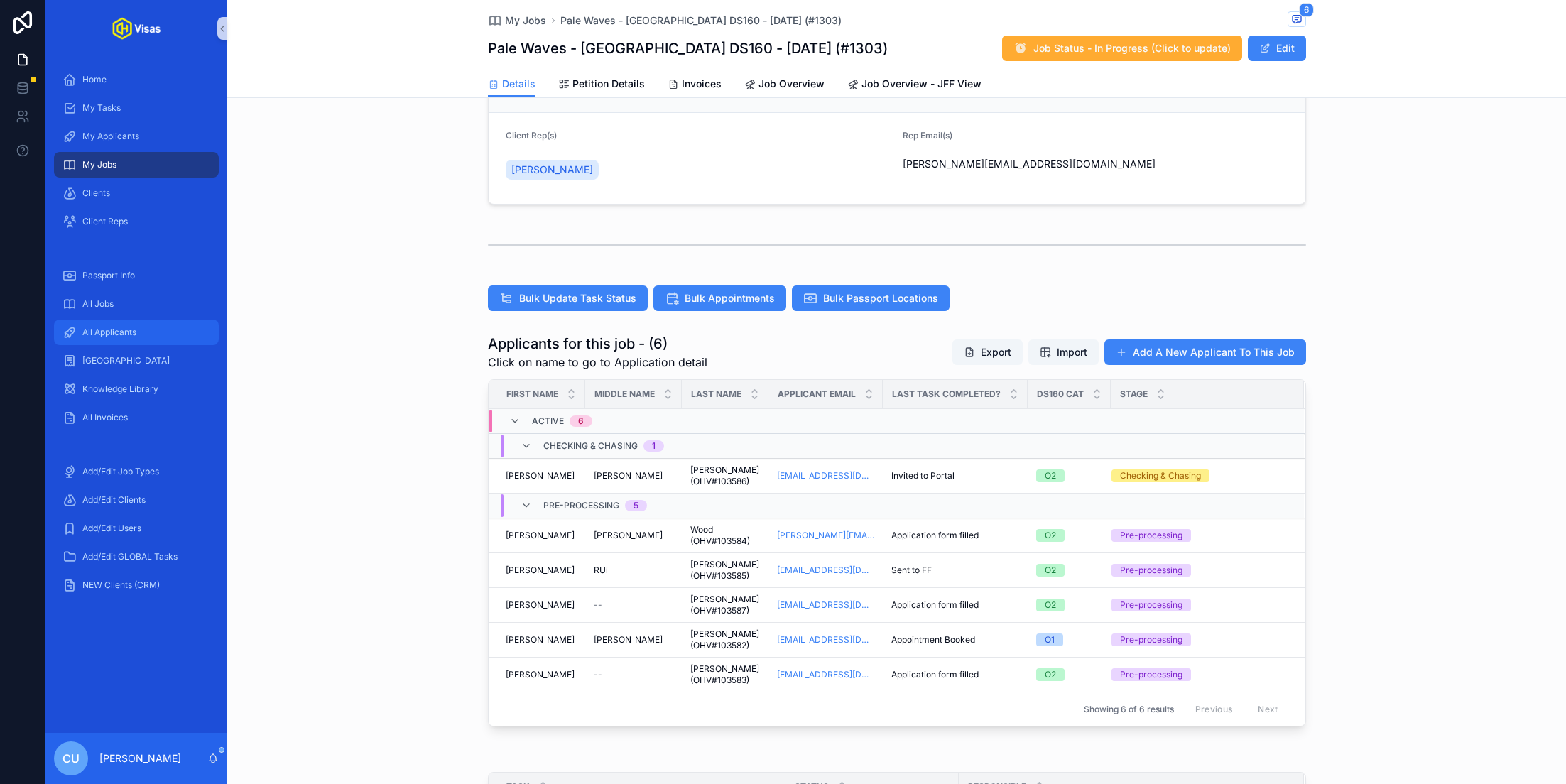
click at [123, 338] on div "All Applicants" at bounding box center [136, 332] width 148 height 23
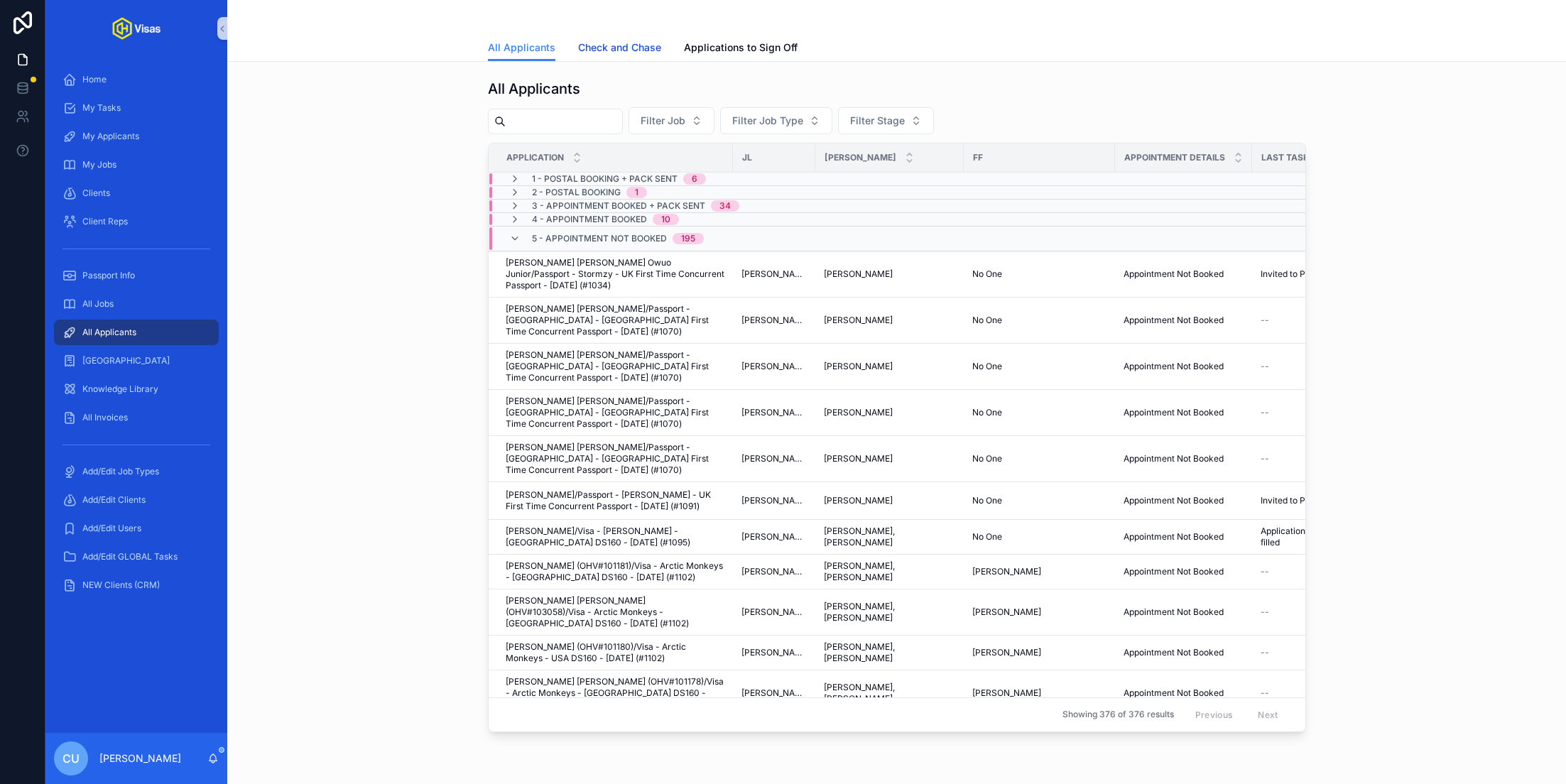
click at [613, 51] on span "Check and Chase" at bounding box center [620, 47] width 83 height 14
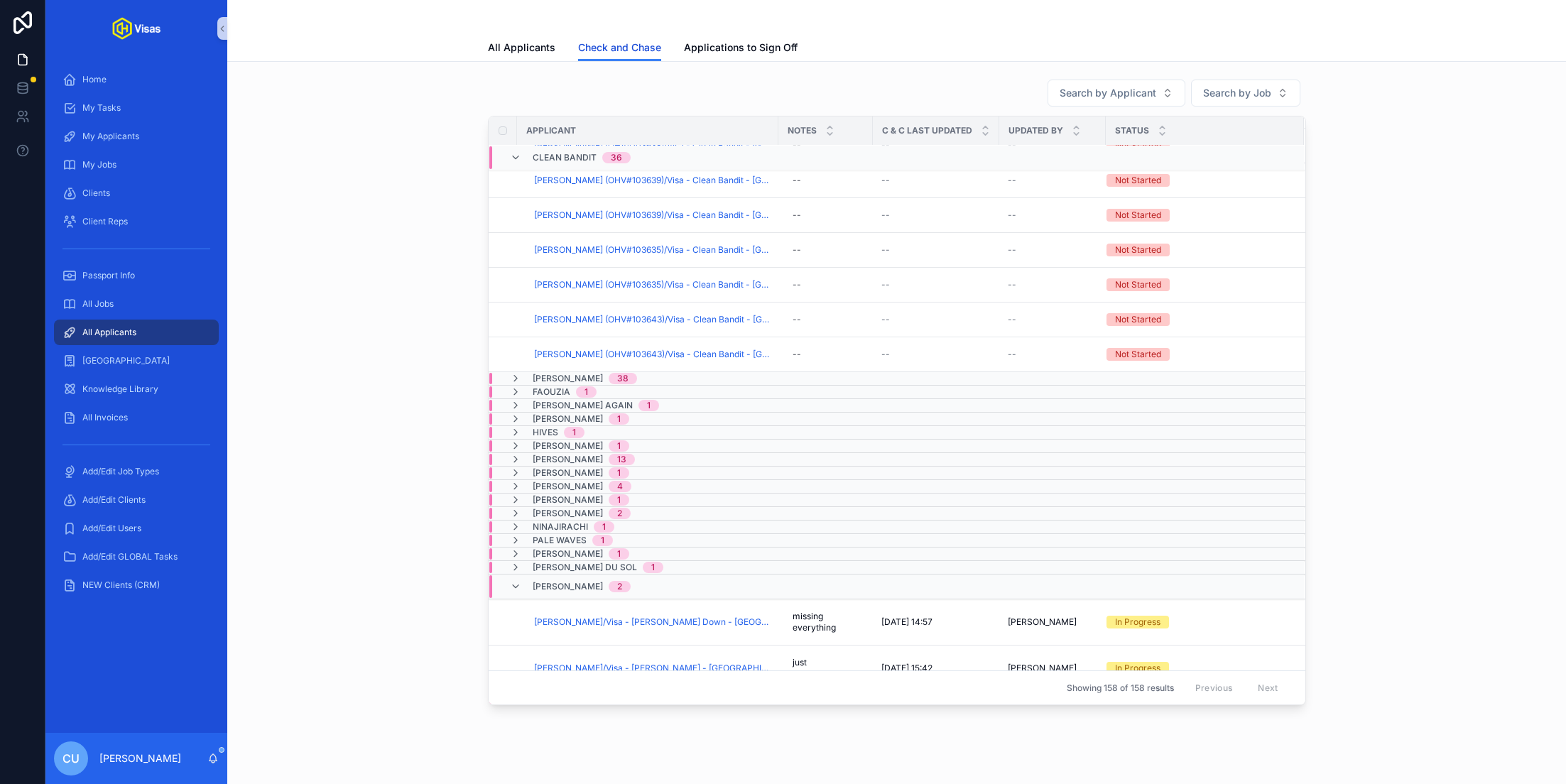
scroll to position [1372, 0]
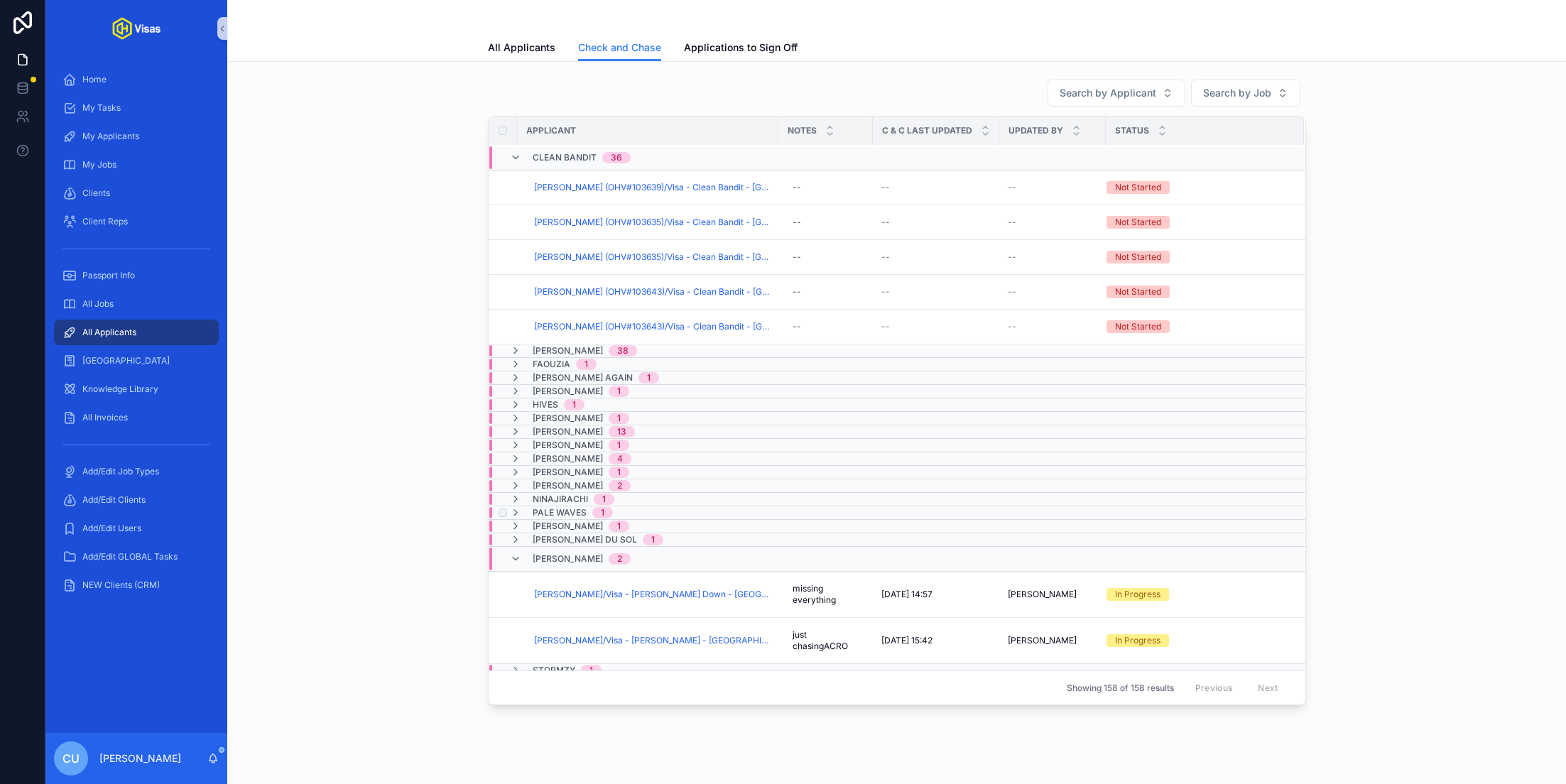
click at [605, 507] on span "1" at bounding box center [602, 513] width 20 height 11
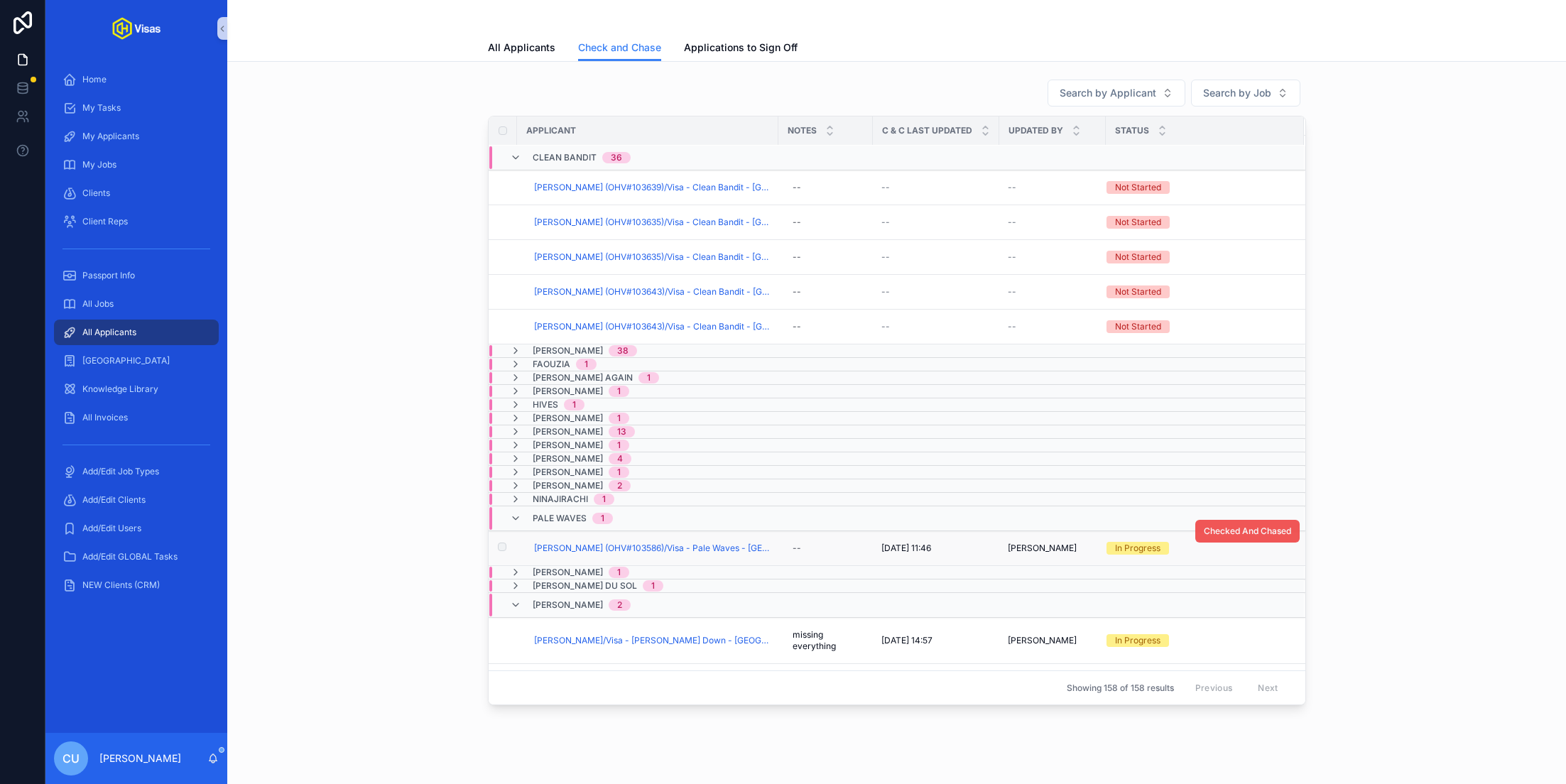
click at [1276, 520] on button "Checked And Chased" at bounding box center [1248, 531] width 105 height 23
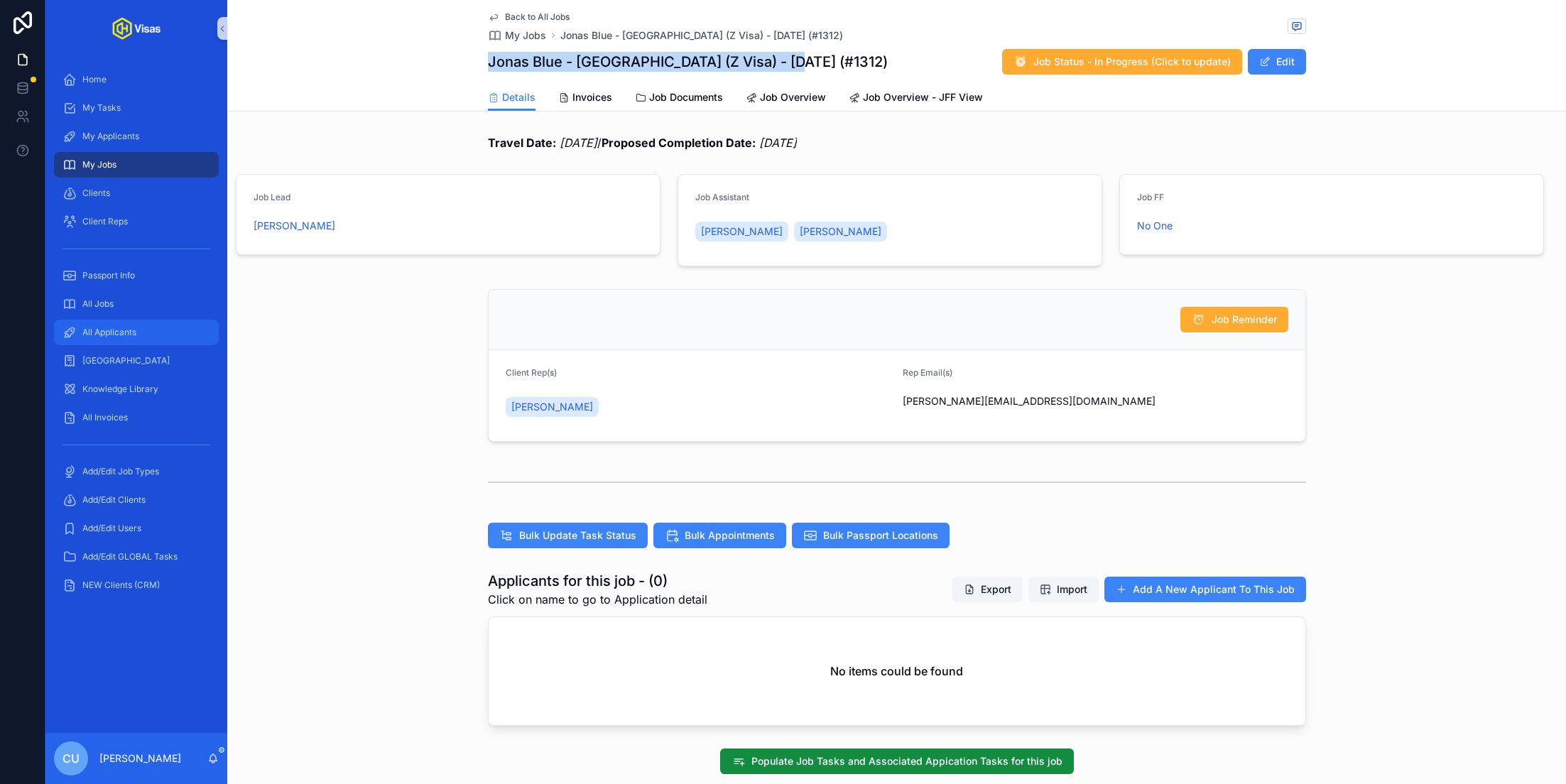
click at [129, 333] on span "All Applicants" at bounding box center [109, 332] width 54 height 11
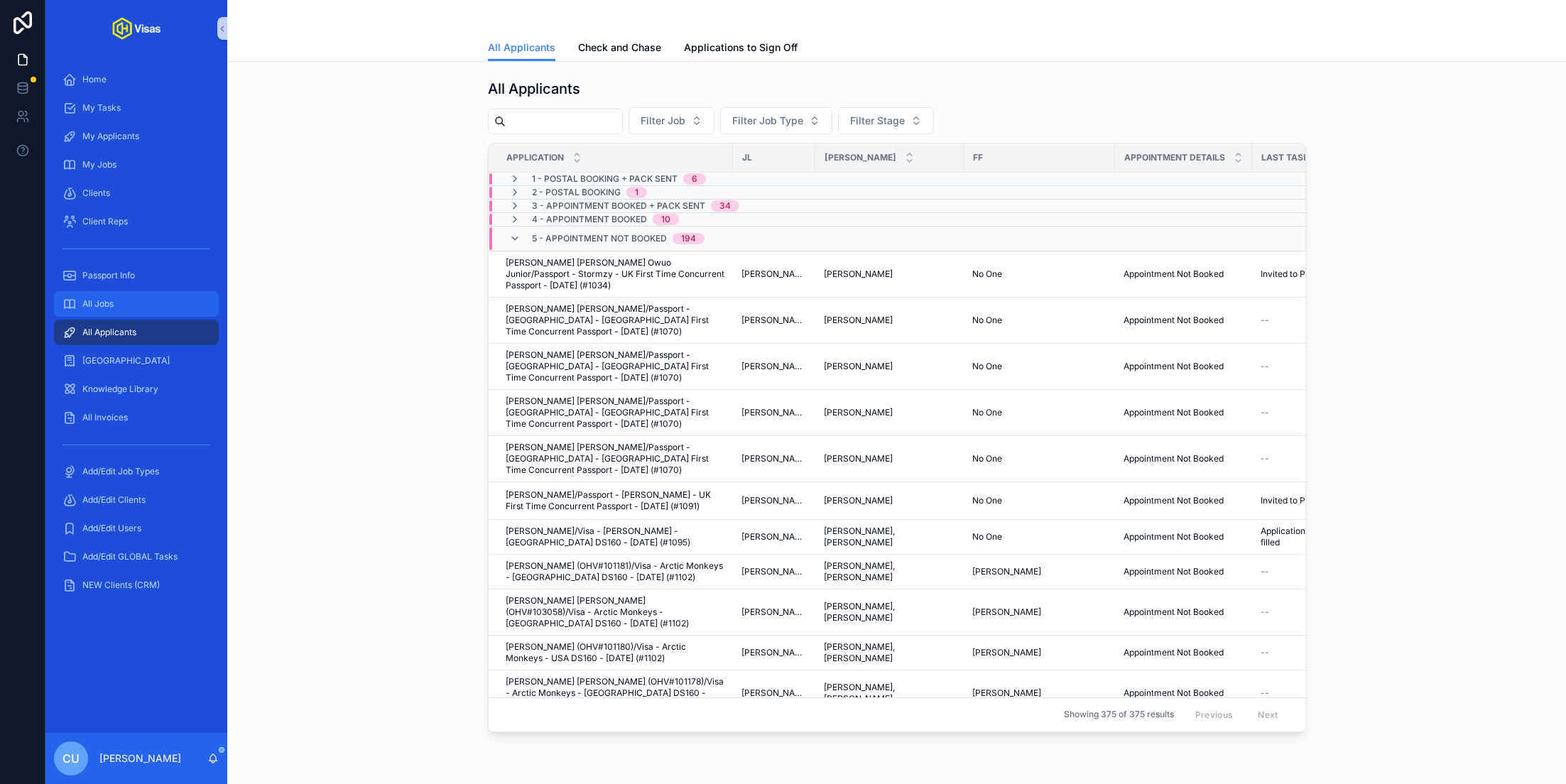
click at [126, 313] on div "All Jobs" at bounding box center [136, 303] width 148 height 23
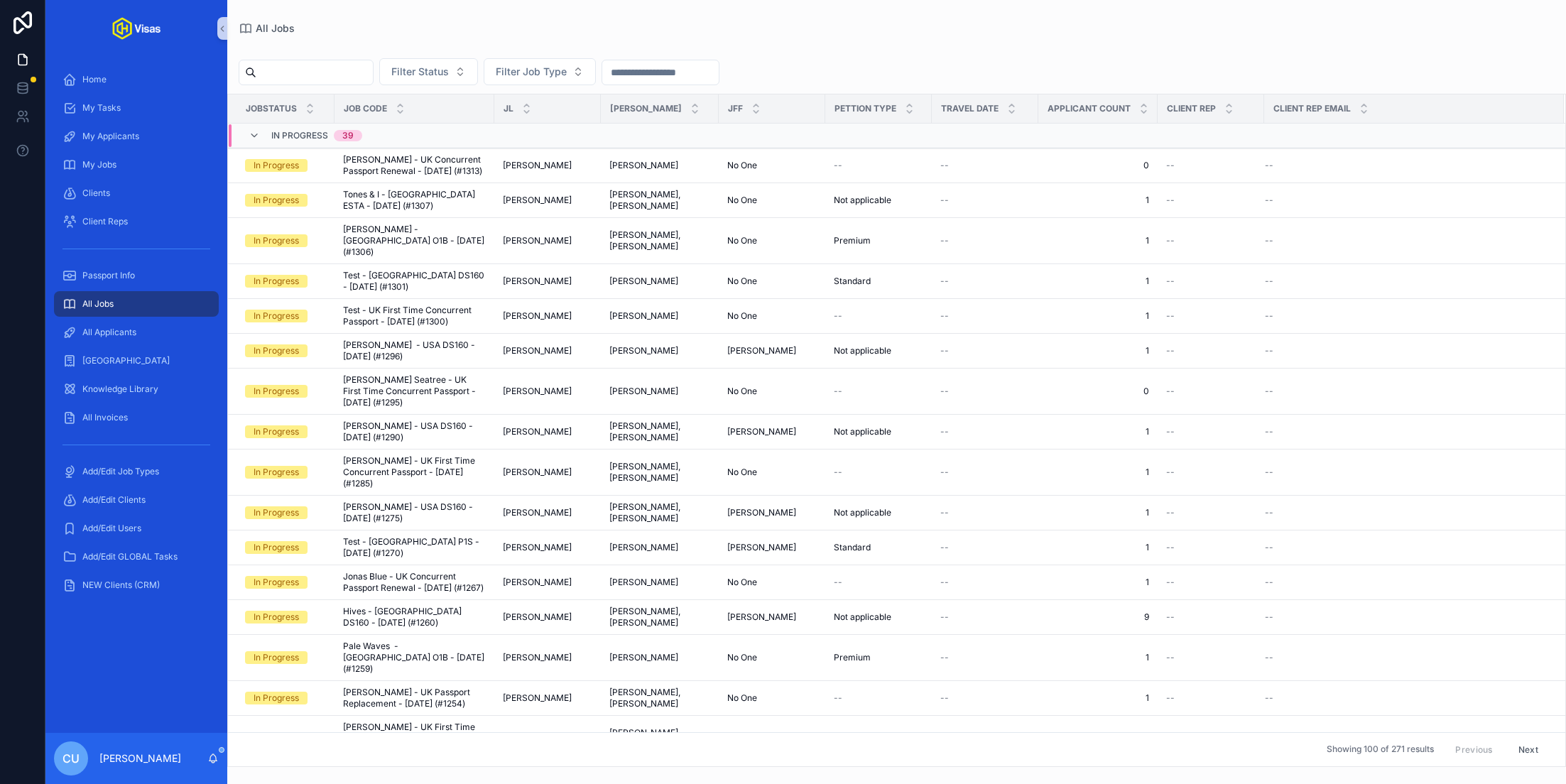
click at [351, 73] on input "scrollable content" at bounding box center [314, 73] width 117 height 20
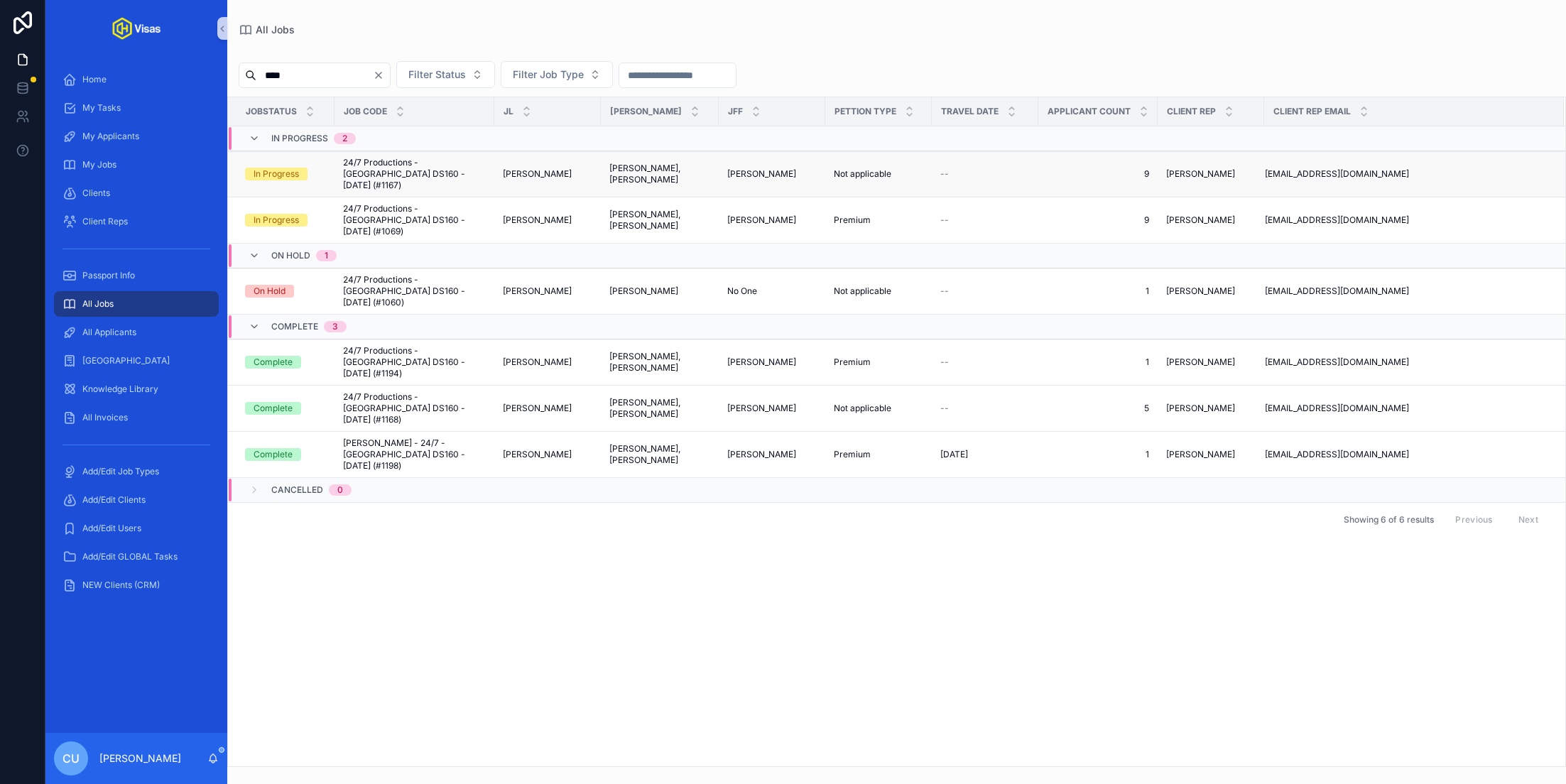
type input "****"
click at [335, 179] on td "24/7 Productions - [GEOGRAPHIC_DATA] DS160 - [DATE] (#1167) 24/7 Productions - …" at bounding box center [415, 175] width 160 height 46
click at [349, 167] on span "24/7 Productions - [GEOGRAPHIC_DATA] DS160 - [DATE] (#1167)" at bounding box center [414, 174] width 143 height 34
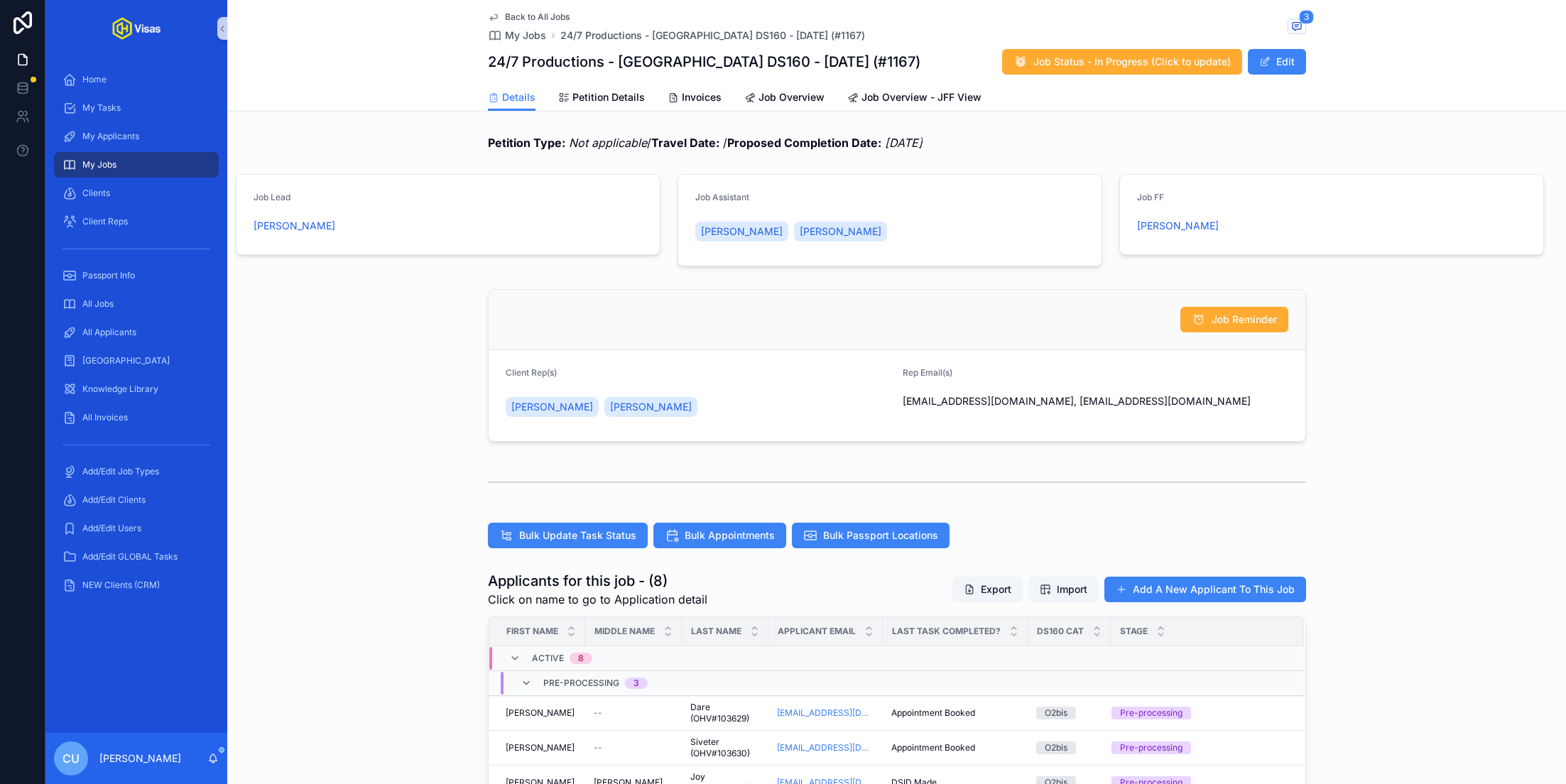
click at [586, 83] on div "Back to All Jobs My Jobs 24/7 Productions - USA DS160 - Apr/25 (#1167) 3 24/7 P…" at bounding box center [897, 41] width 818 height 84
click at [586, 90] on span "Petition Details" at bounding box center [609, 97] width 73 height 14
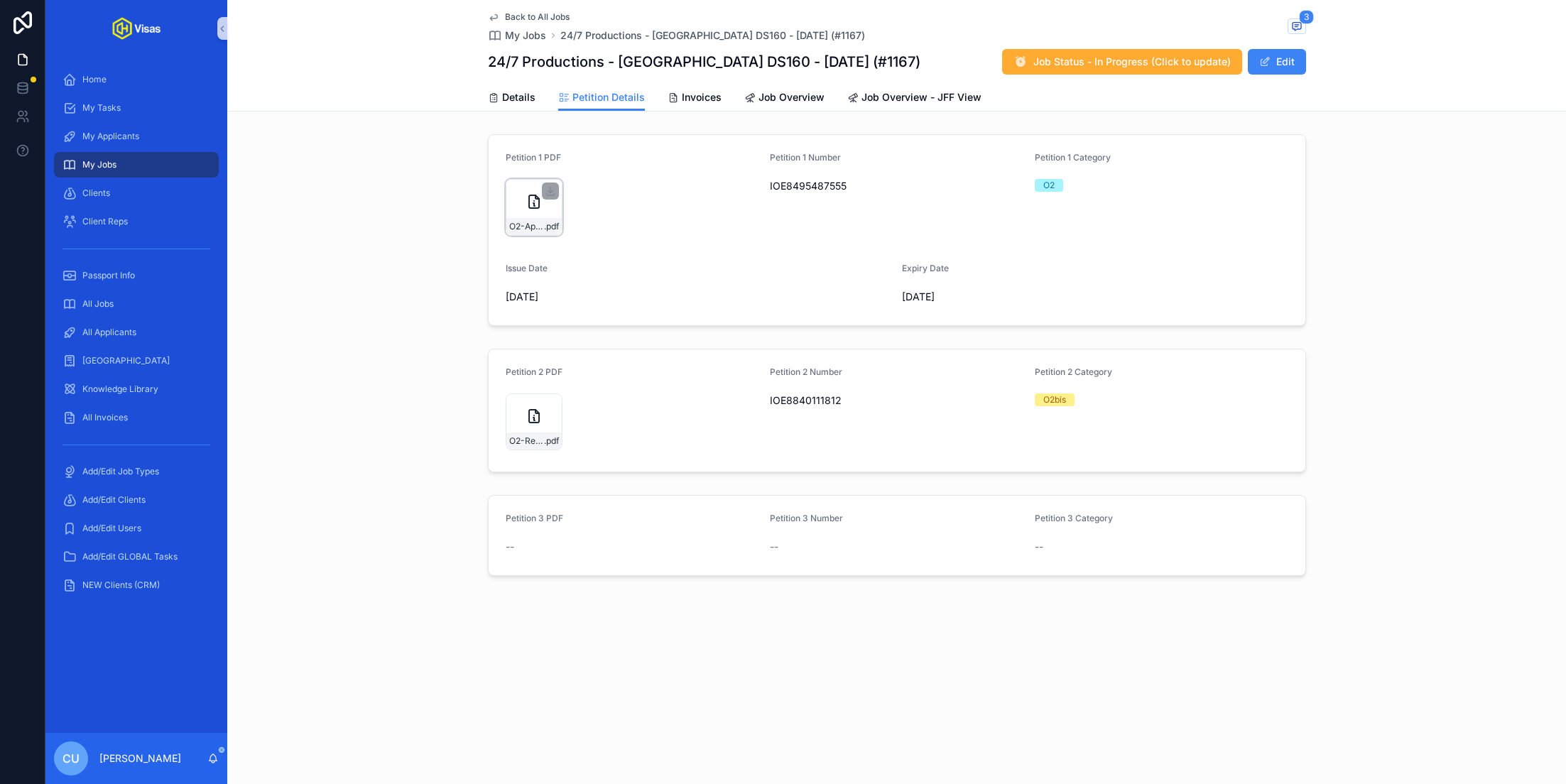
click at [526, 216] on div "O2-Approval-Notice-Oct-2024 .pdf" at bounding box center [534, 208] width 57 height 57
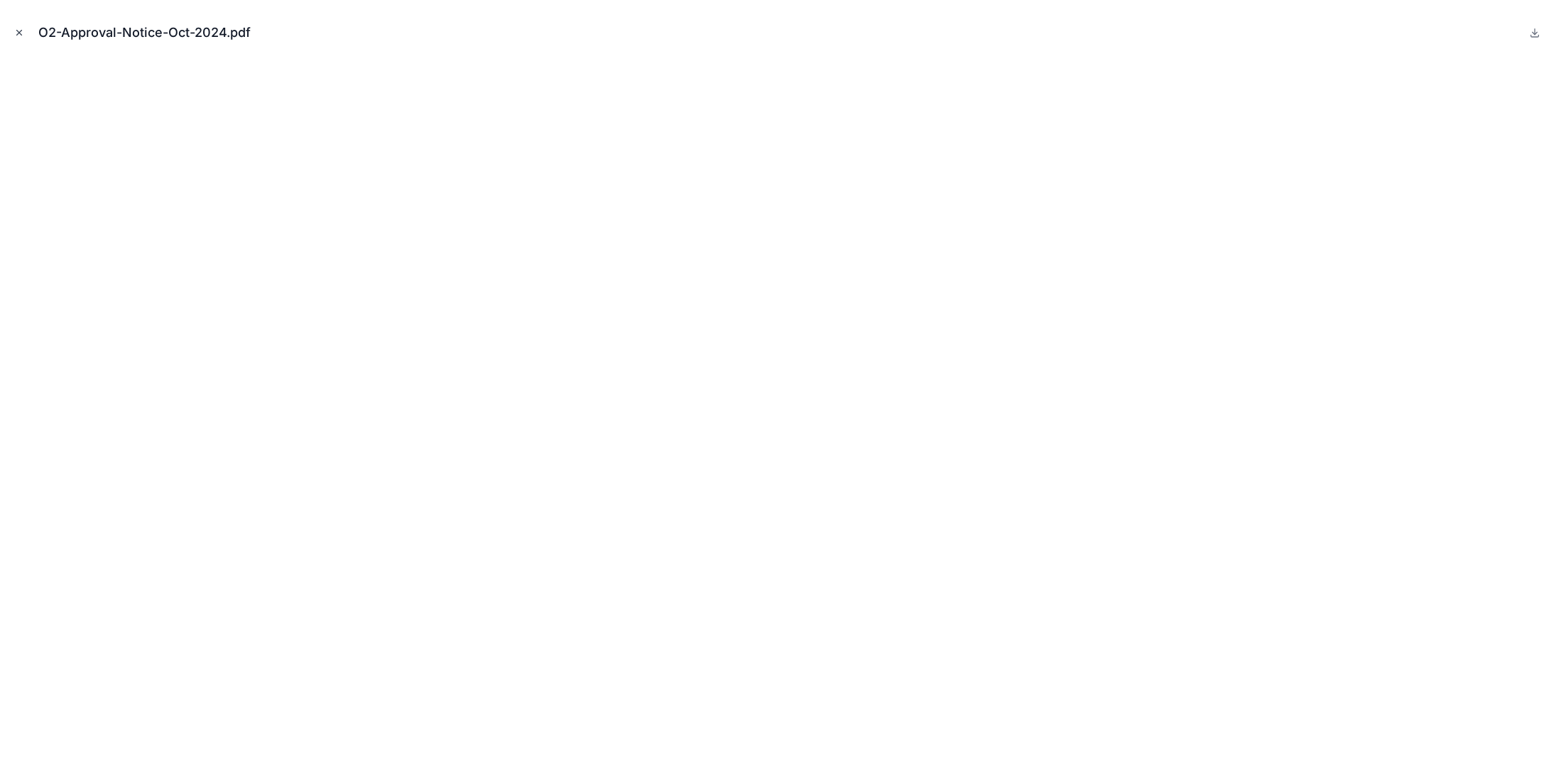
click at [17, 34] on icon "Close modal" at bounding box center [19, 32] width 5 height 5
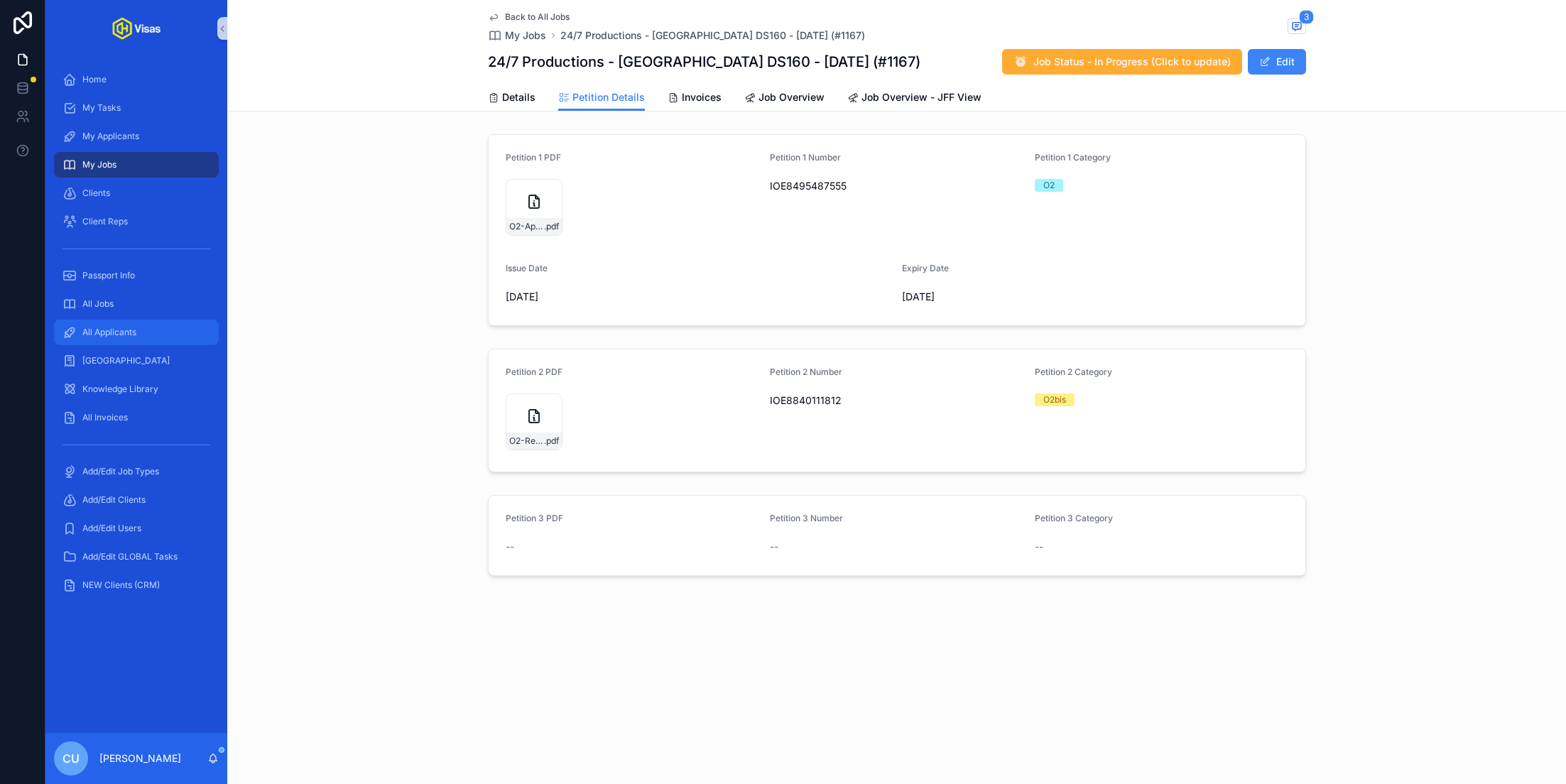
click at [139, 334] on div "All Applicants" at bounding box center [136, 332] width 148 height 23
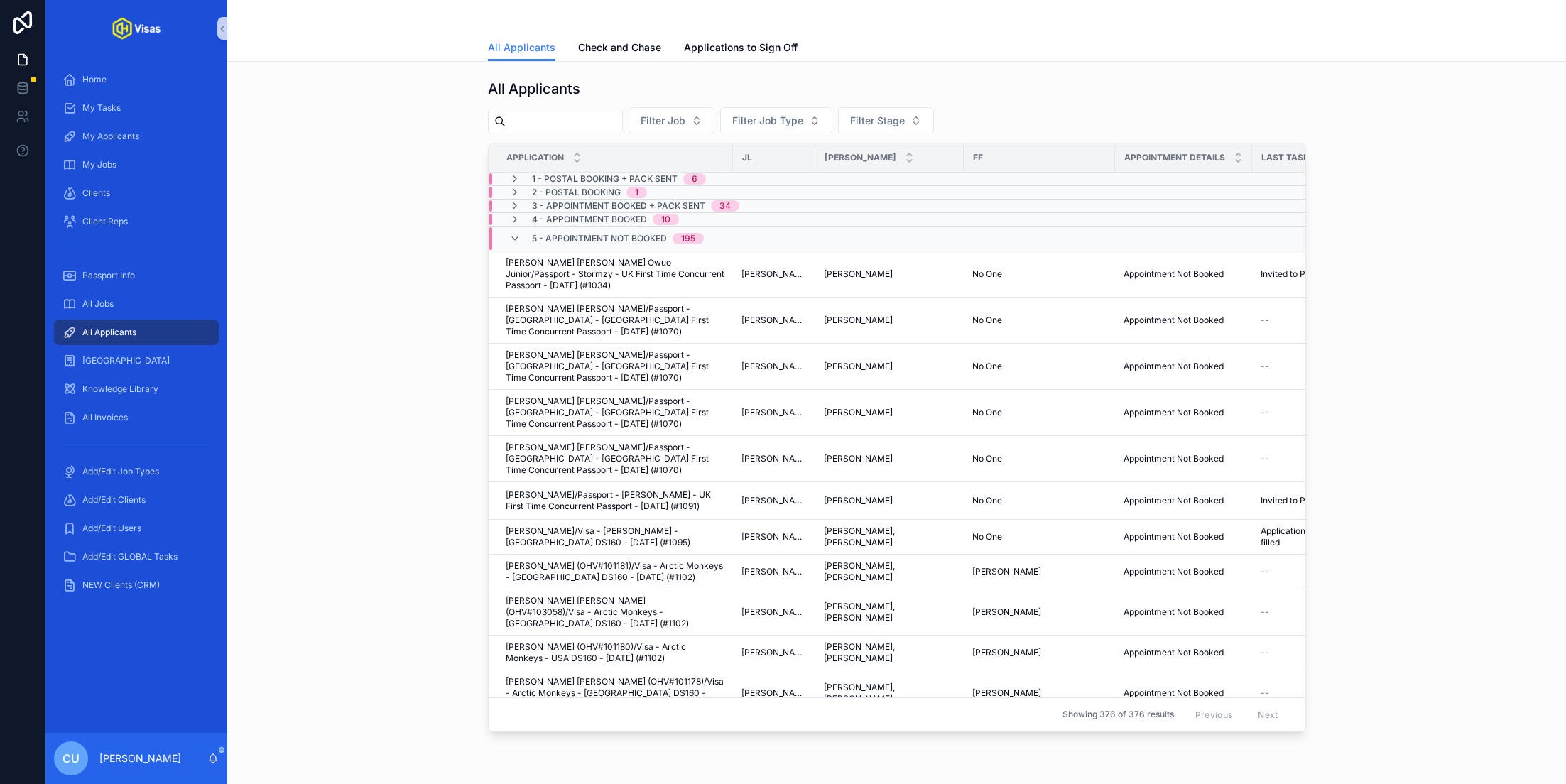
click at [576, 113] on input "scrollable content" at bounding box center [564, 121] width 117 height 20
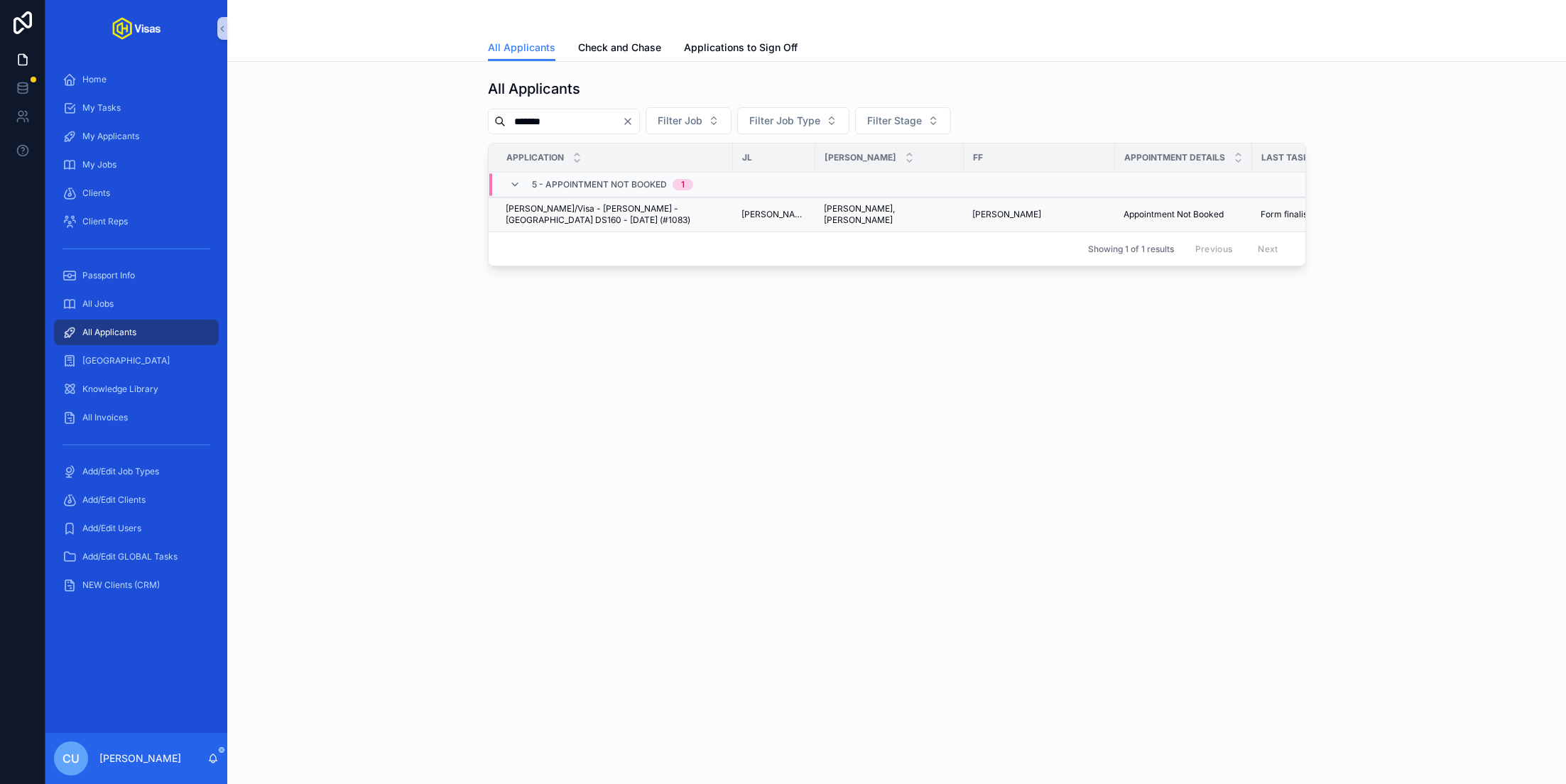
type input "*******"
click at [615, 206] on span "George Thomson/Visa - Steven Down - USA DS160 - Mar/25 (#1083)" at bounding box center [615, 214] width 219 height 23
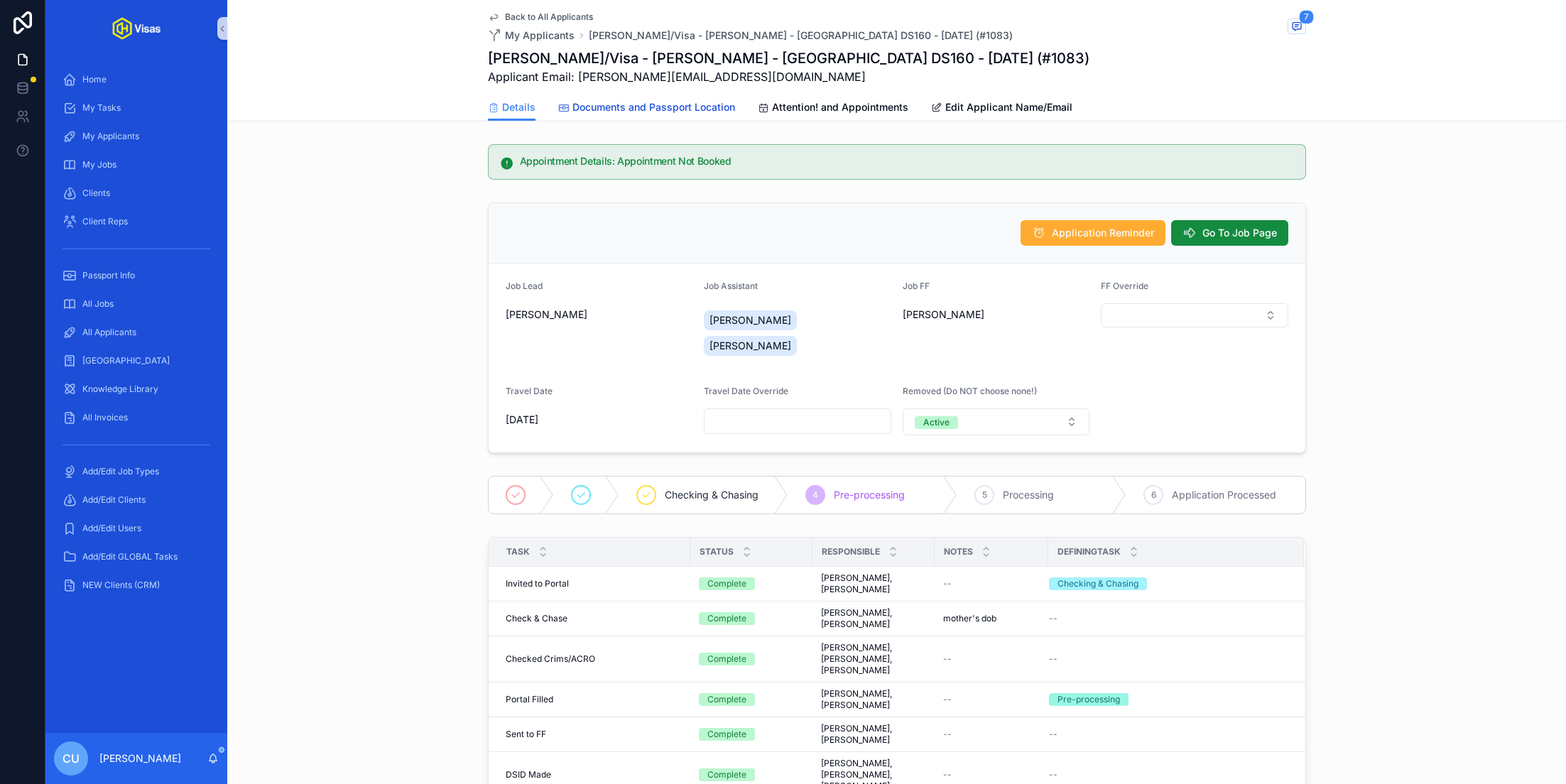
click at [646, 108] on span "Documents and Passport Location" at bounding box center [654, 107] width 163 height 14
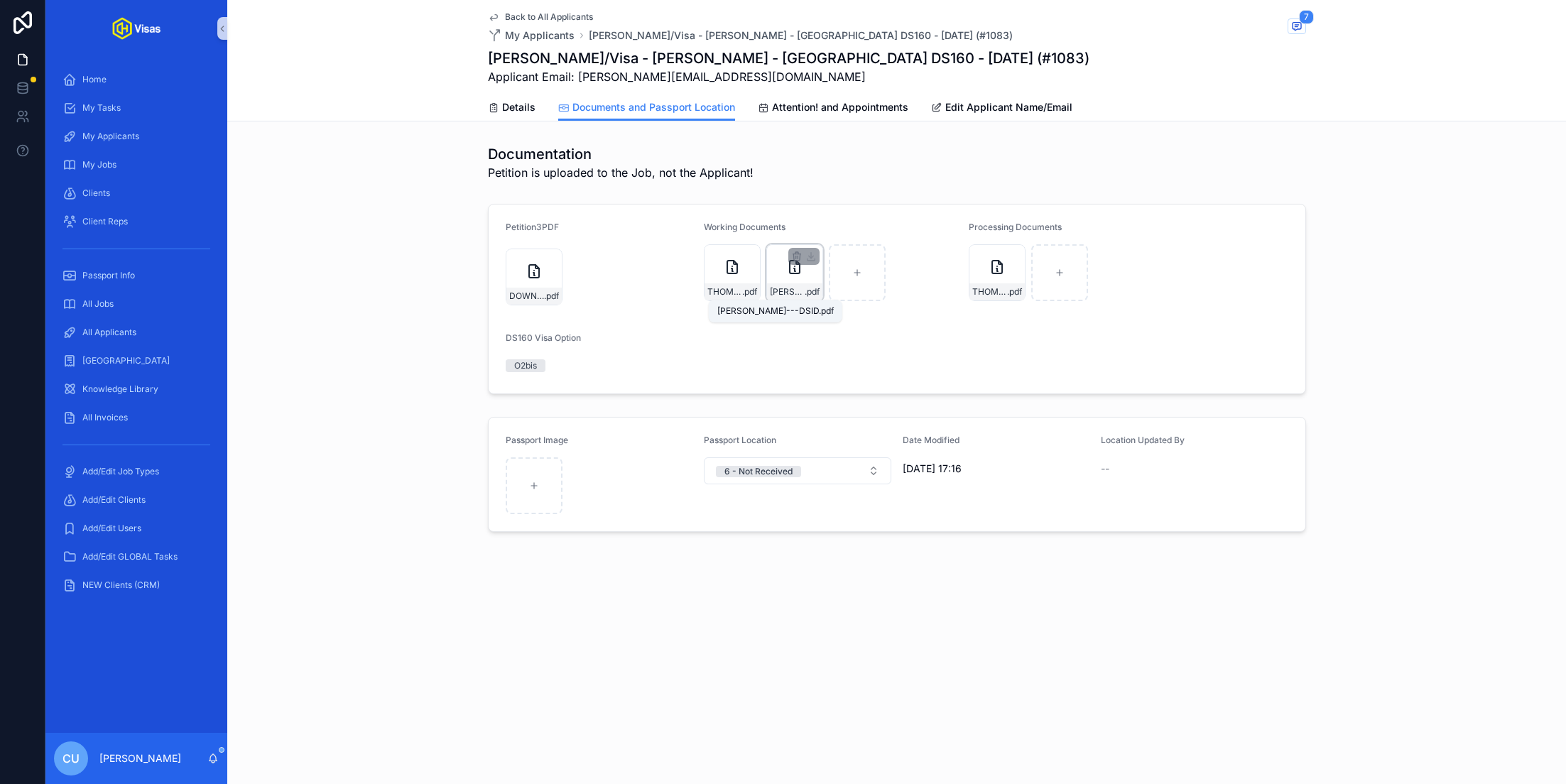
click at [794, 294] on span "George-Douglas-Thomson---DSID" at bounding box center [787, 291] width 35 height 11
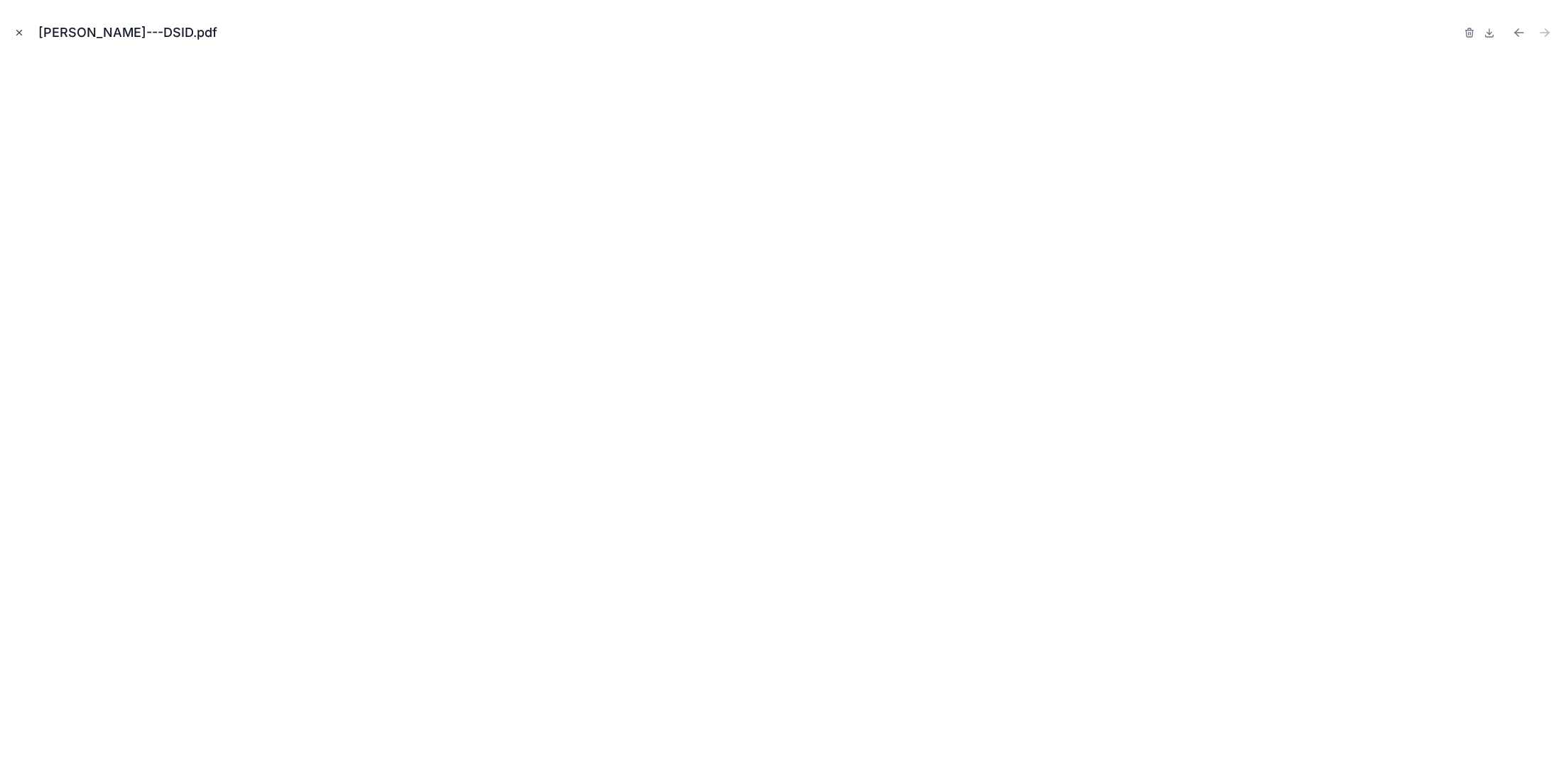
click at [14, 31] on icon "Close modal" at bounding box center [18, 32] width 10 height 10
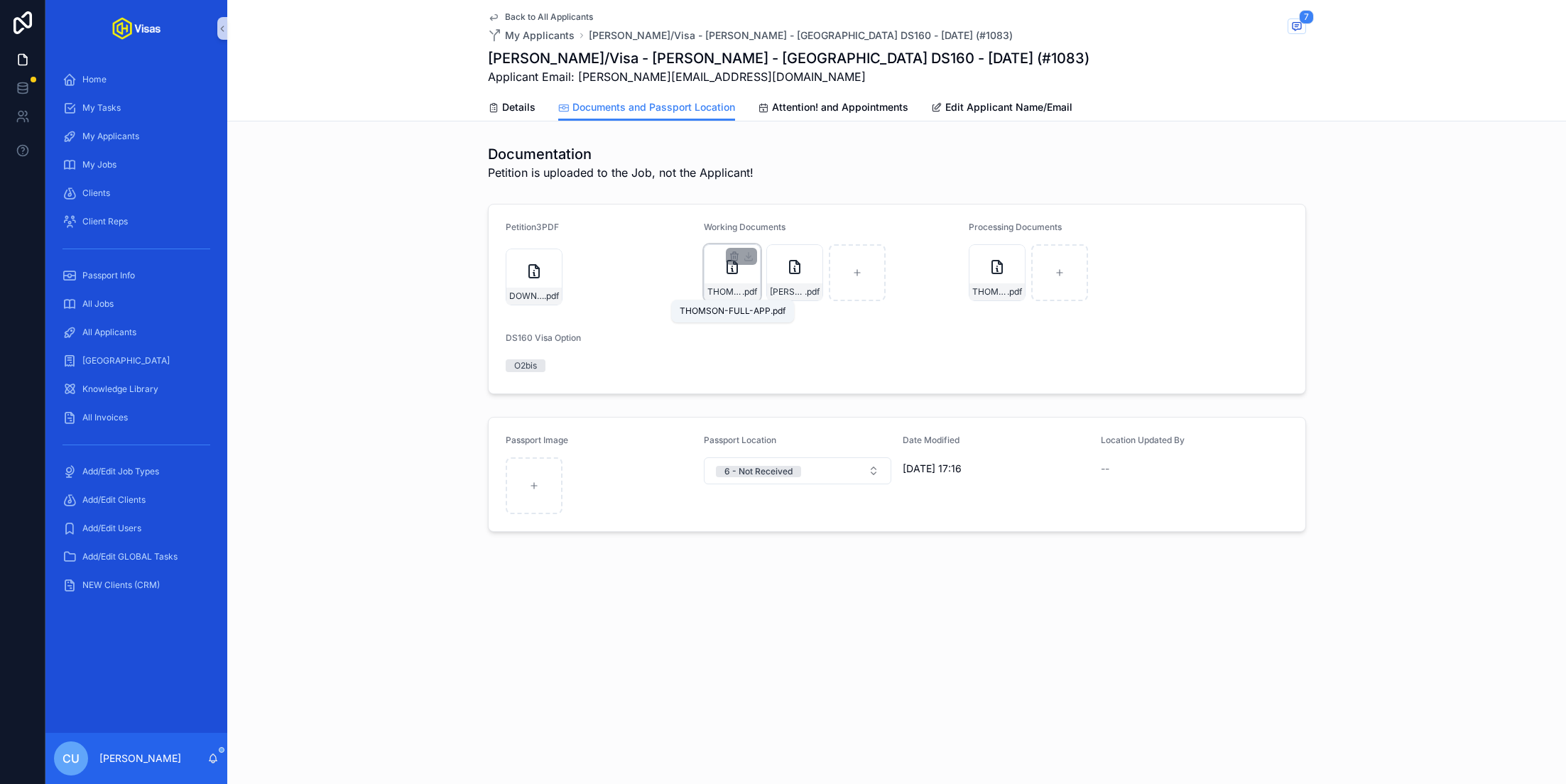
click at [729, 289] on span "THOMSON-FULL-APP" at bounding box center [725, 291] width 35 height 11
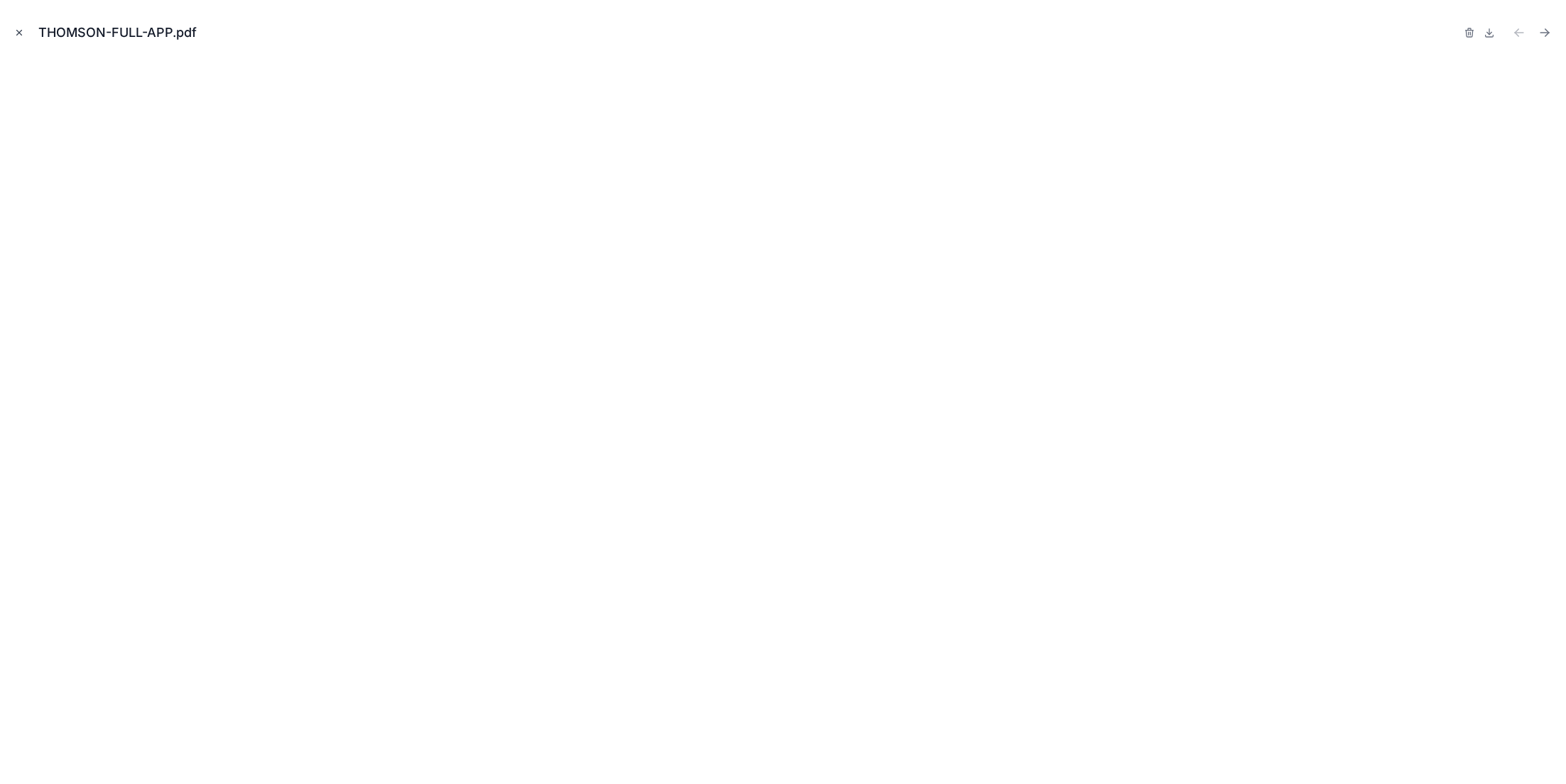
click at [17, 31] on icon "Close modal" at bounding box center [18, 32] width 10 height 10
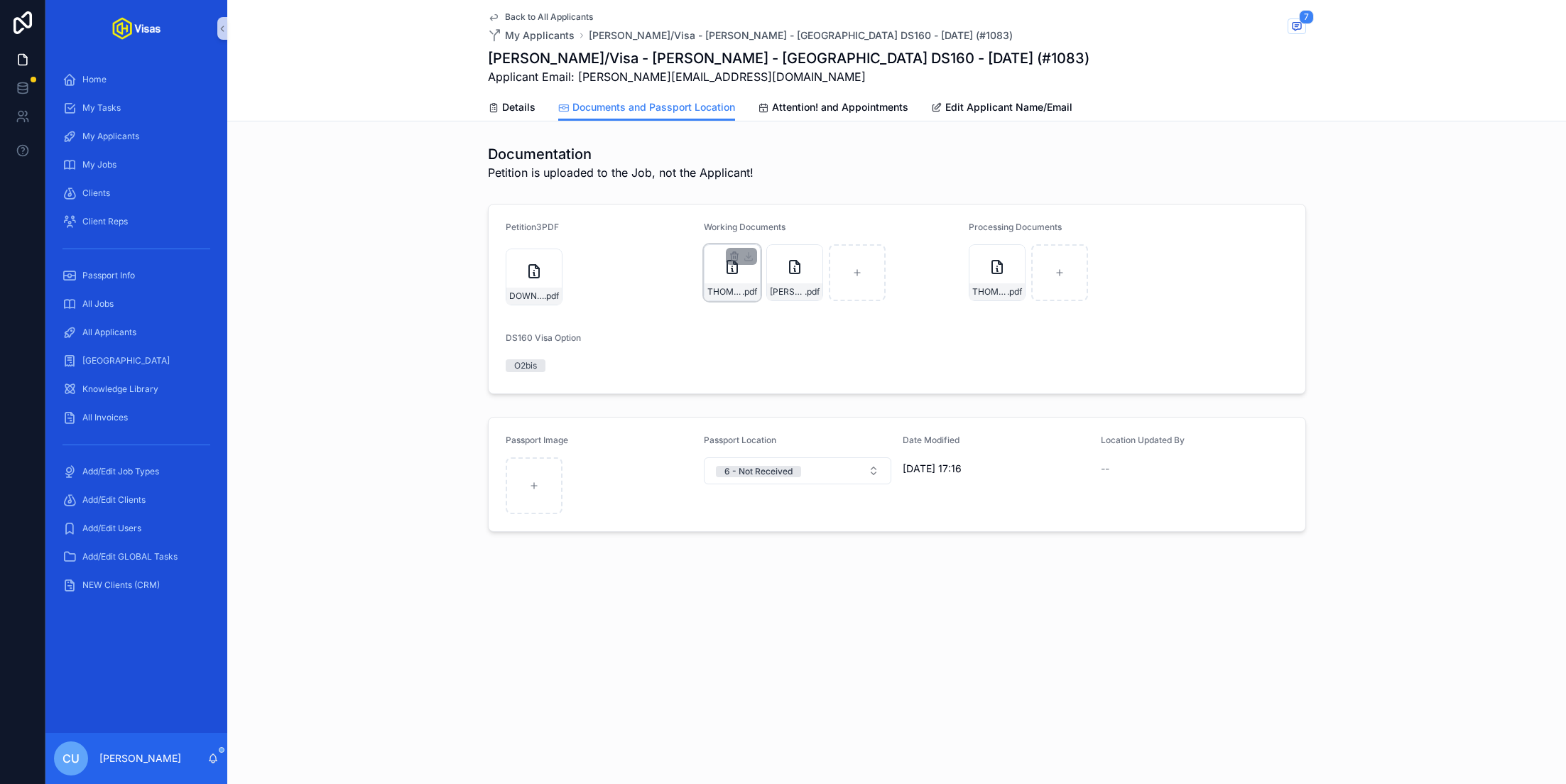
click at [731, 282] on div "THOMSON-FULL-APP .pdf" at bounding box center [733, 273] width 57 height 57
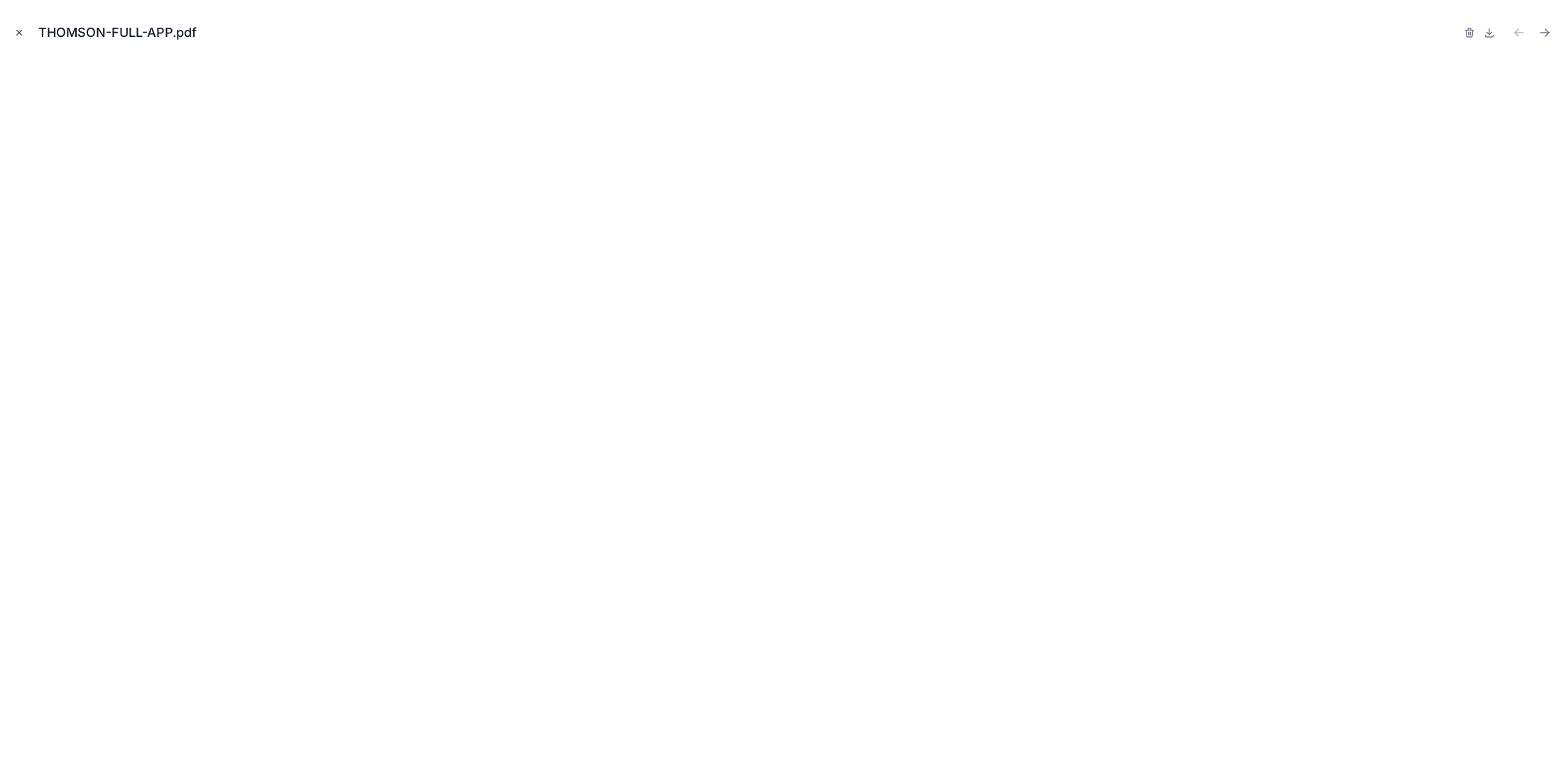
click at [22, 35] on icon "Close modal" at bounding box center [18, 32] width 10 height 10
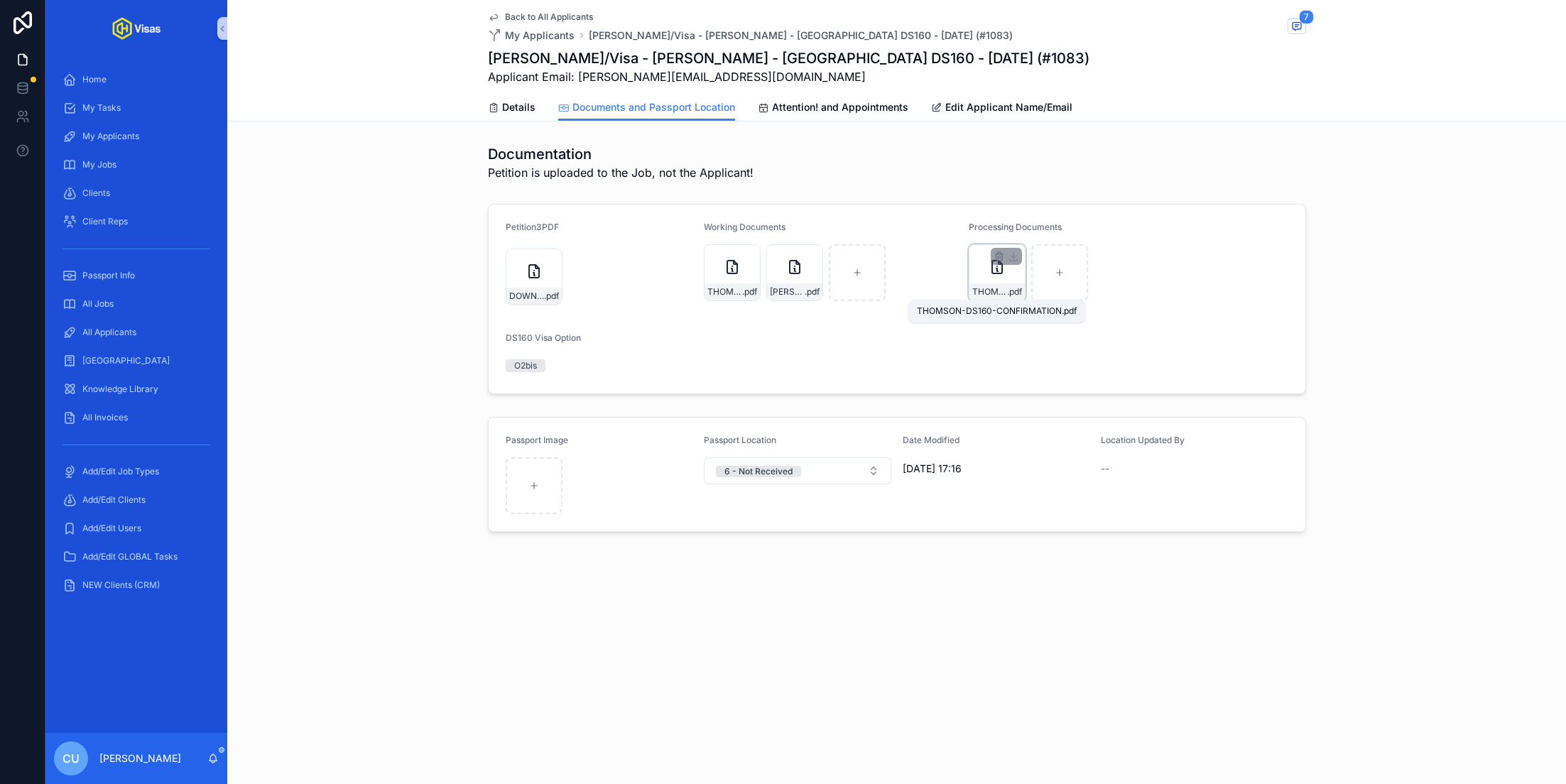
click at [987, 289] on span "THOMSON-DS160-CONFIRMATION" at bounding box center [990, 291] width 35 height 11
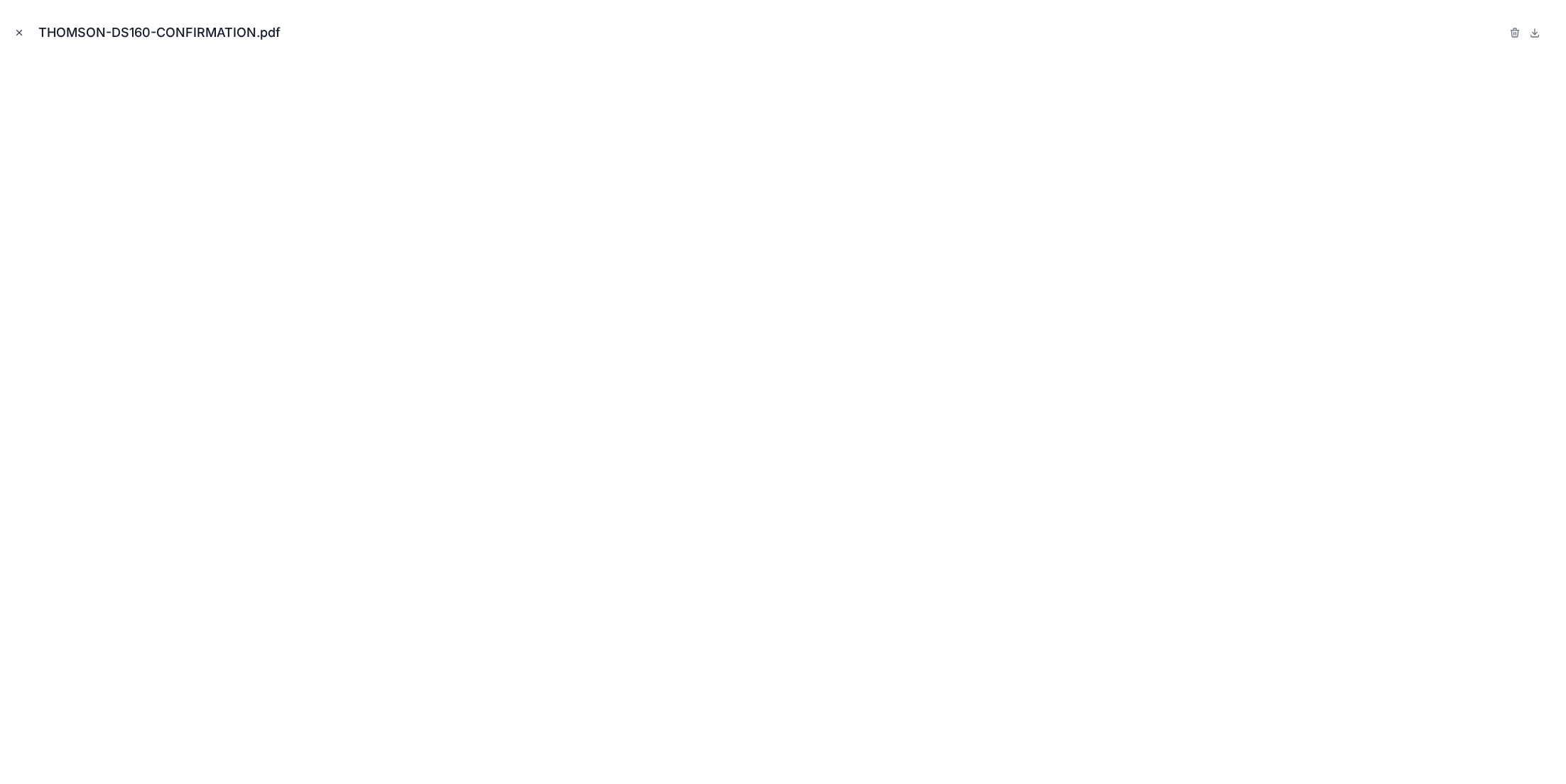
click at [20, 28] on icon "Close modal" at bounding box center [18, 32] width 10 height 10
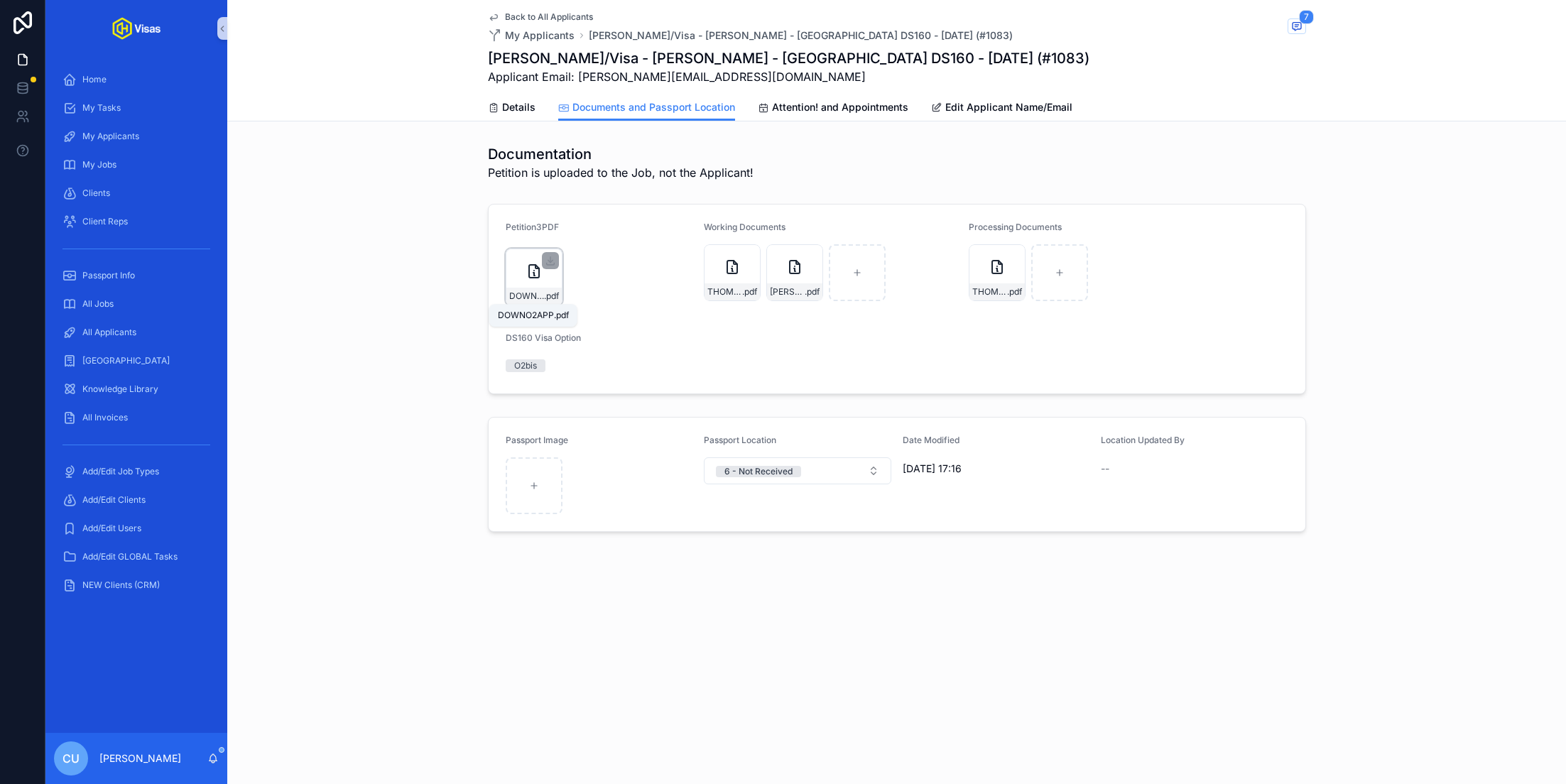
click at [529, 295] on span "DOWNO2APP" at bounding box center [527, 296] width 35 height 11
